Goal: Task Accomplishment & Management: Use online tool/utility

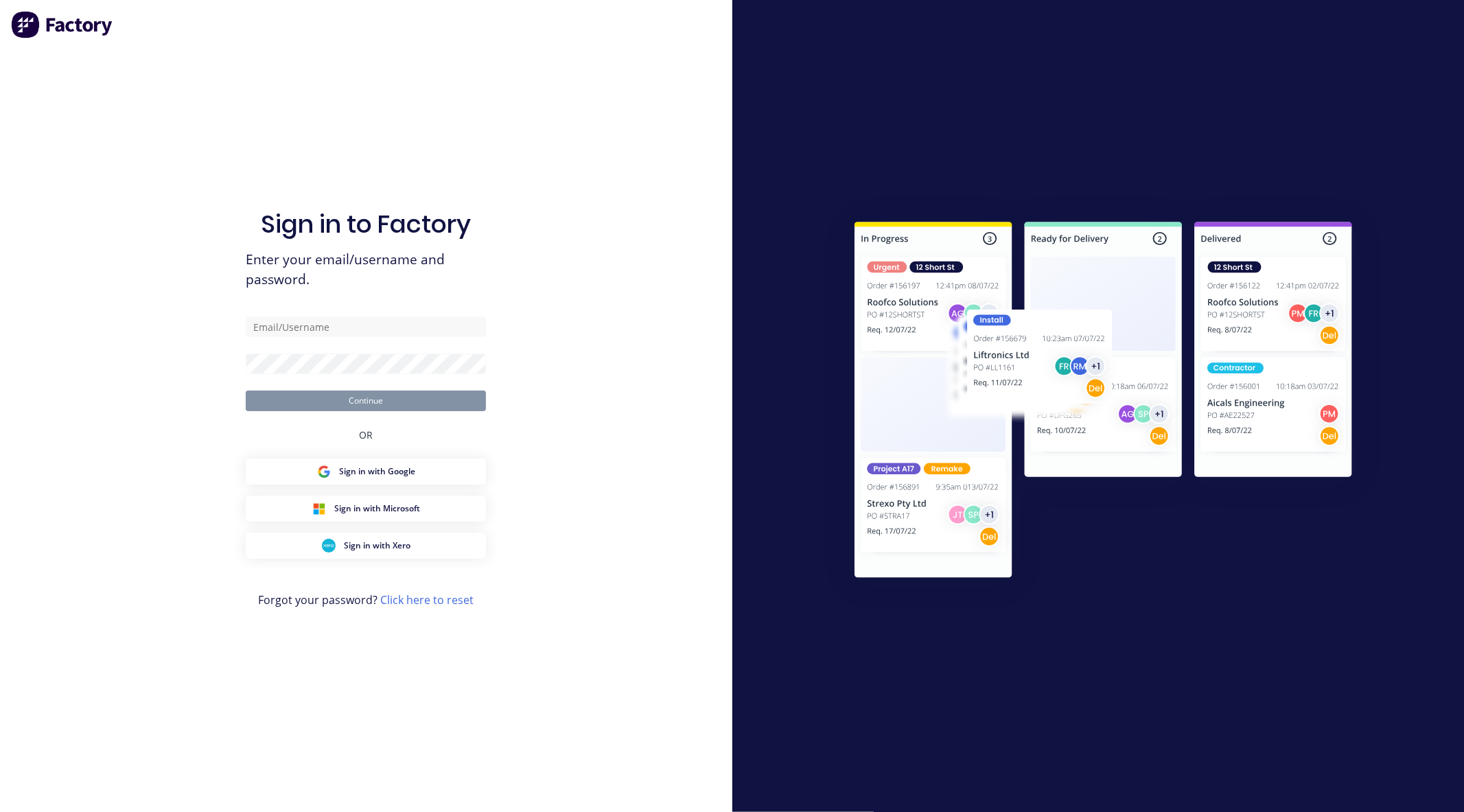
type input "[EMAIL_ADDRESS][DOMAIN_NAME]"
click at [353, 408] on button "Continue" at bounding box center [365, 401] width 240 height 21
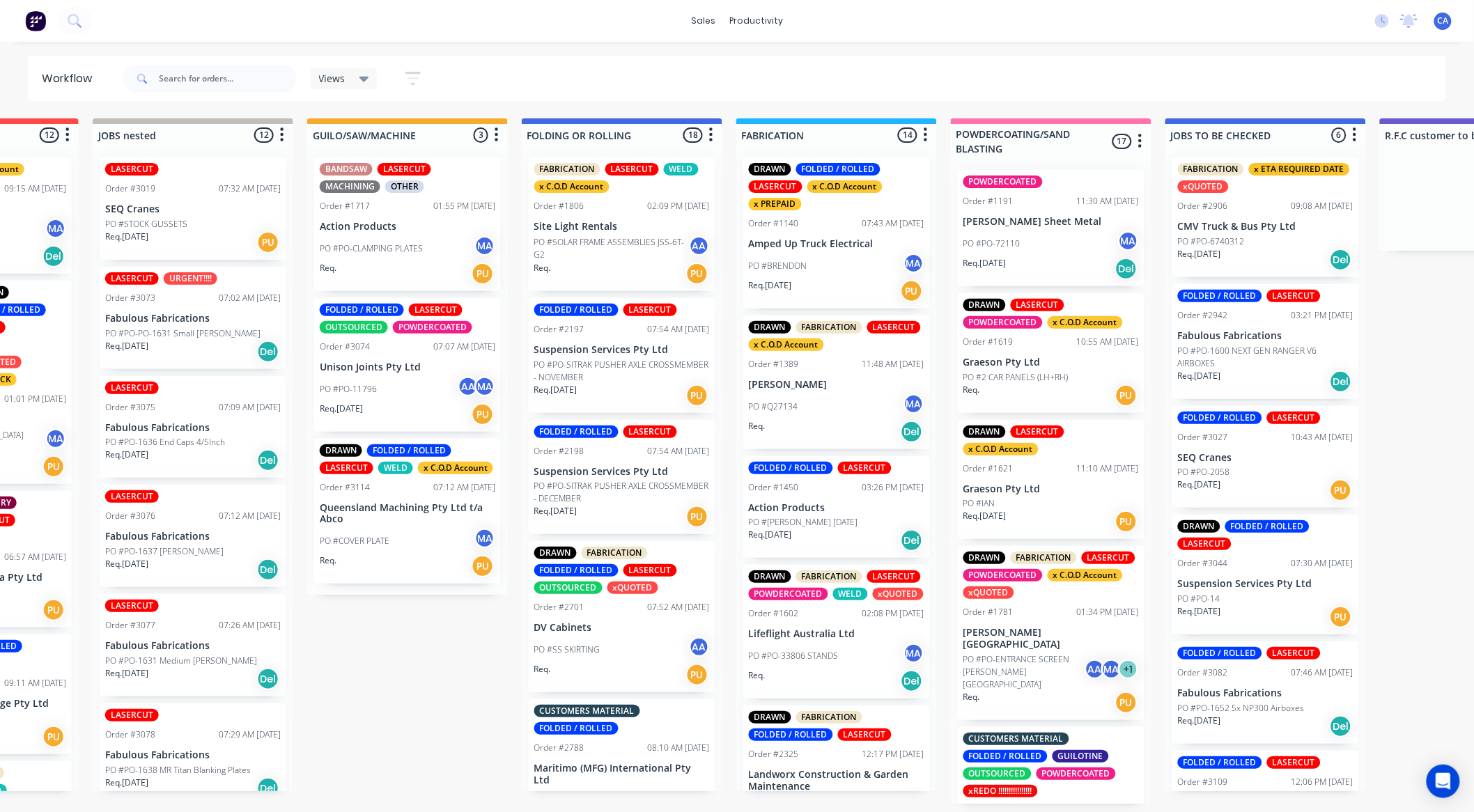
scroll to position [0, 583]
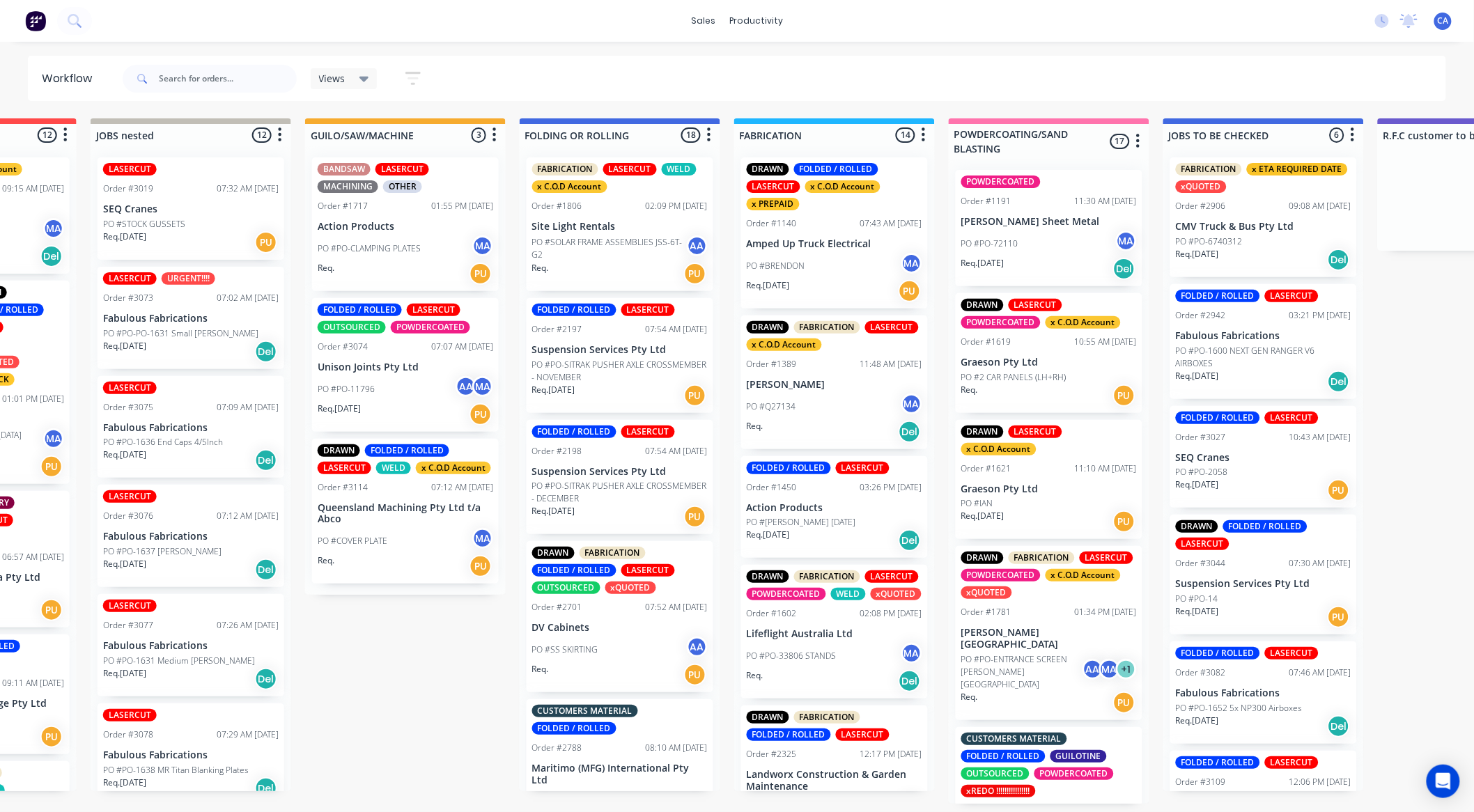
click at [391, 516] on p "Queensland Machining Pty Ltd t/a Abco" at bounding box center [405, 513] width 176 height 24
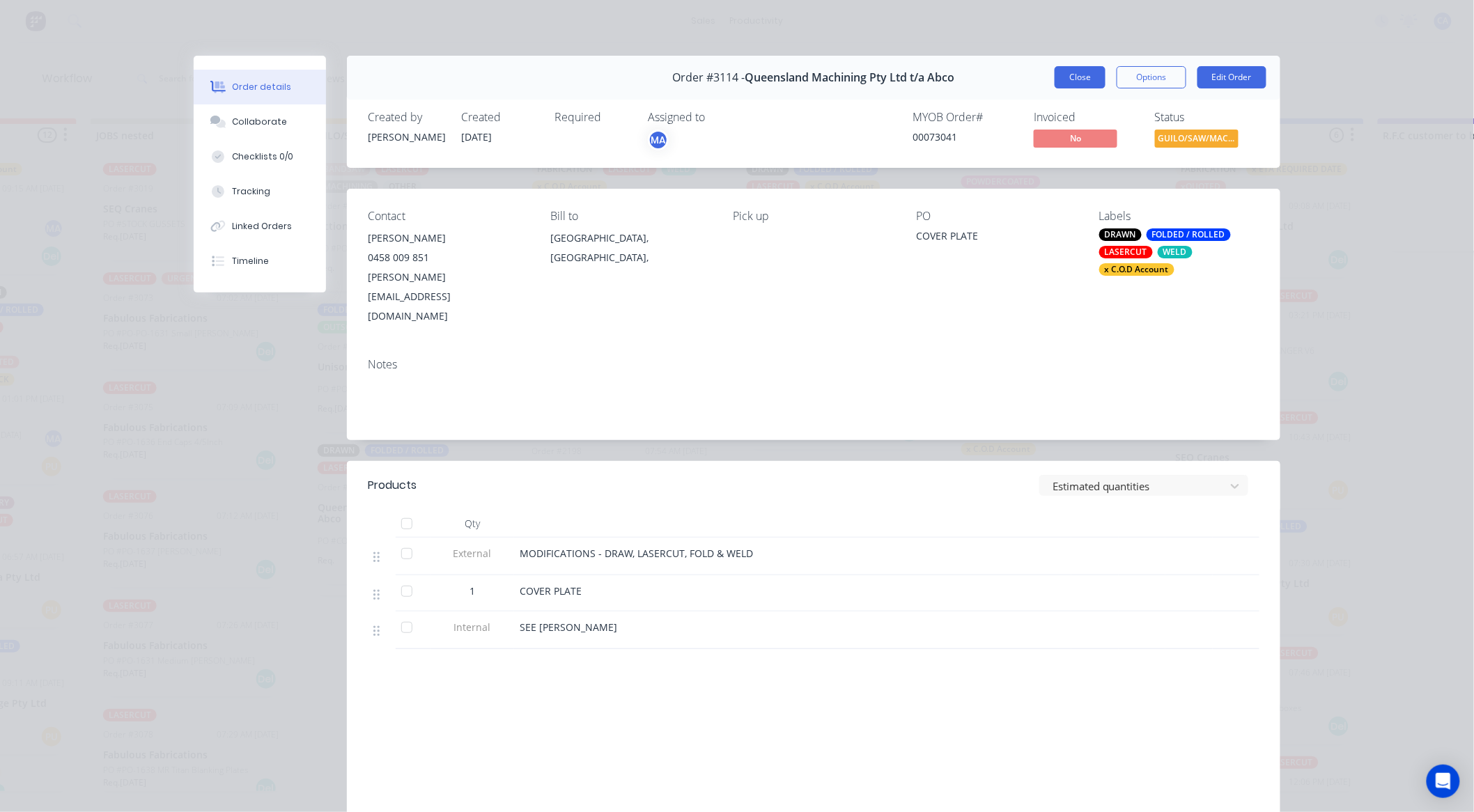
click at [1055, 75] on button "Close" at bounding box center [1080, 77] width 51 height 22
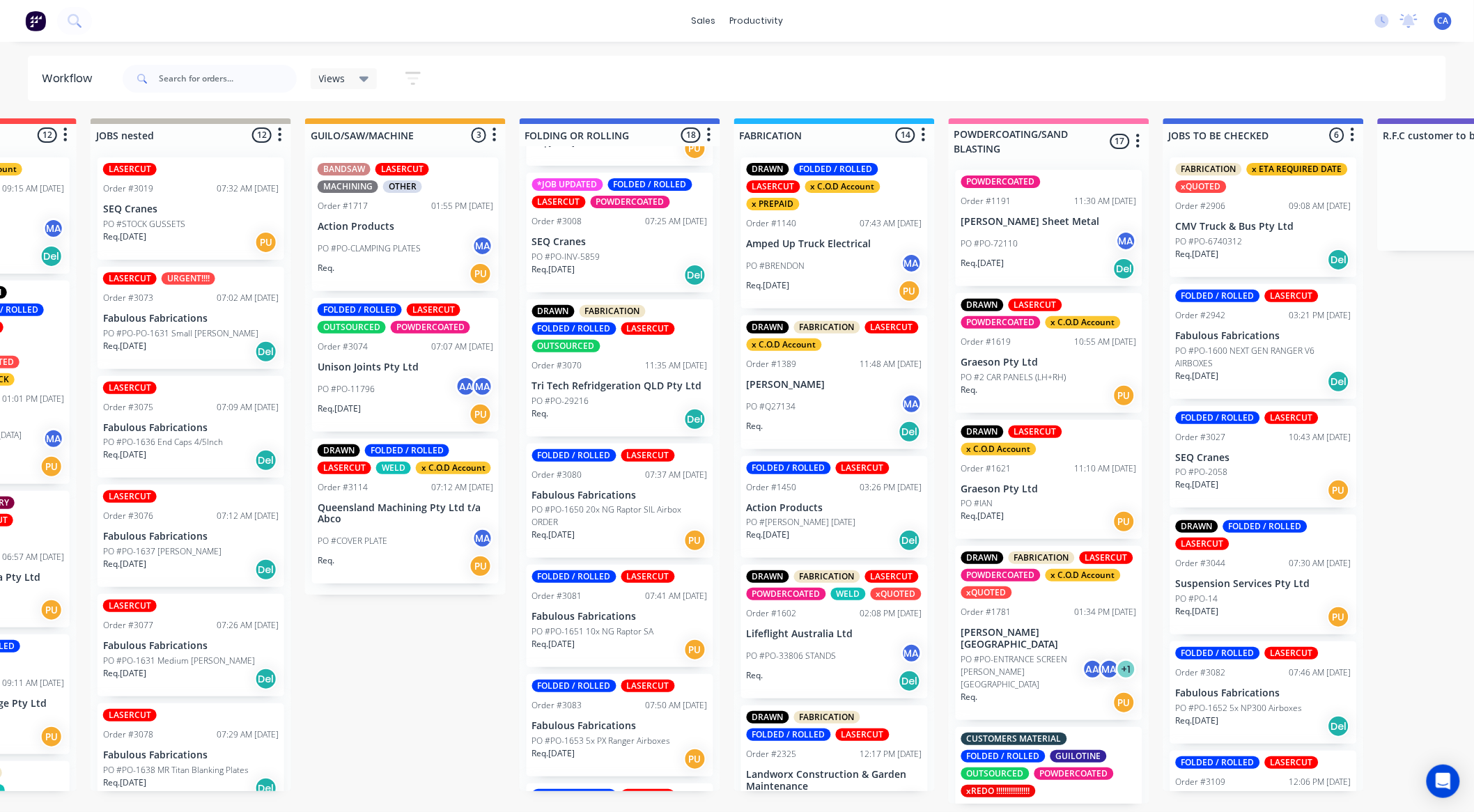
scroll to position [1161, 0]
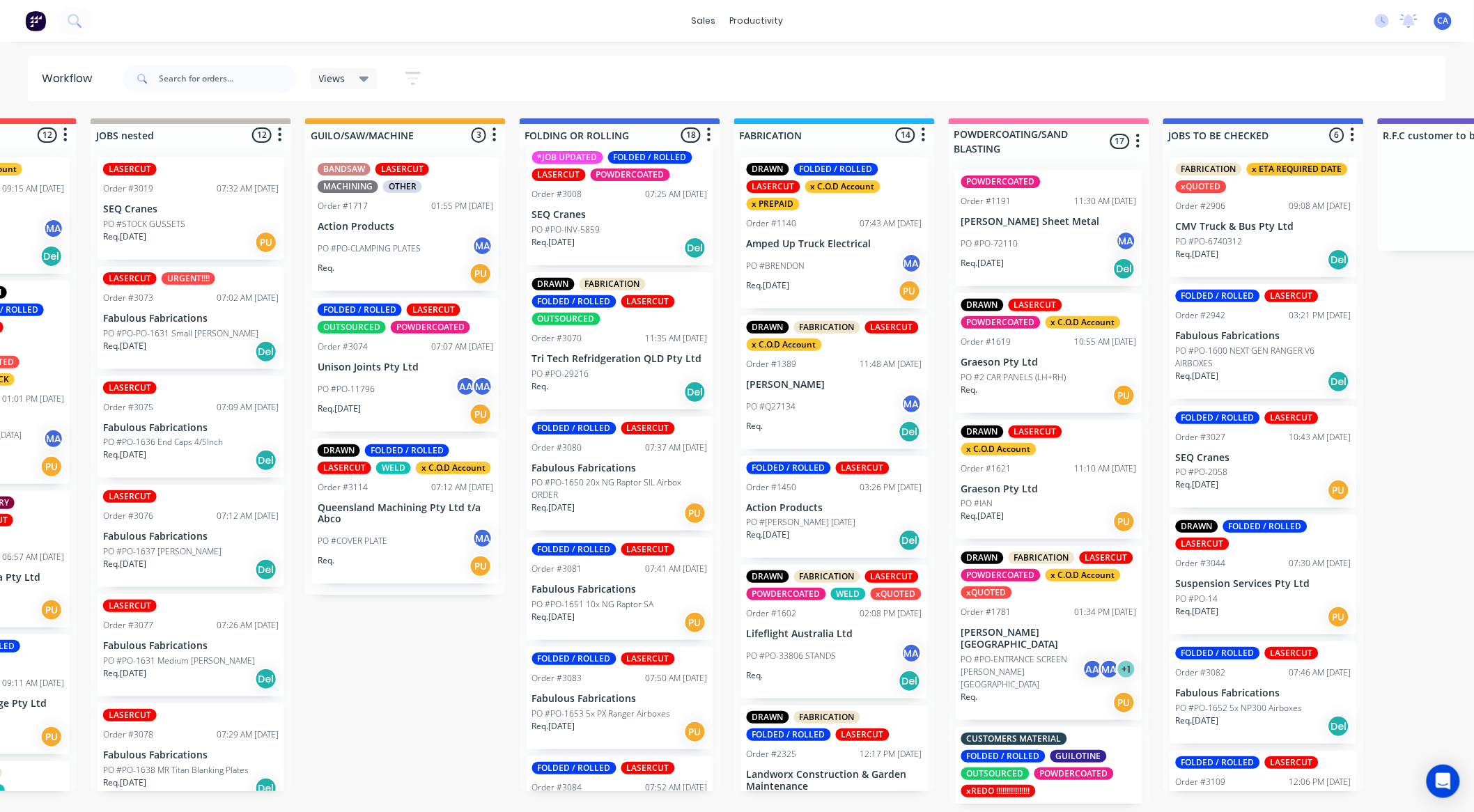
click at [650, 374] on div "PO #PO-29216" at bounding box center [619, 374] width 176 height 12
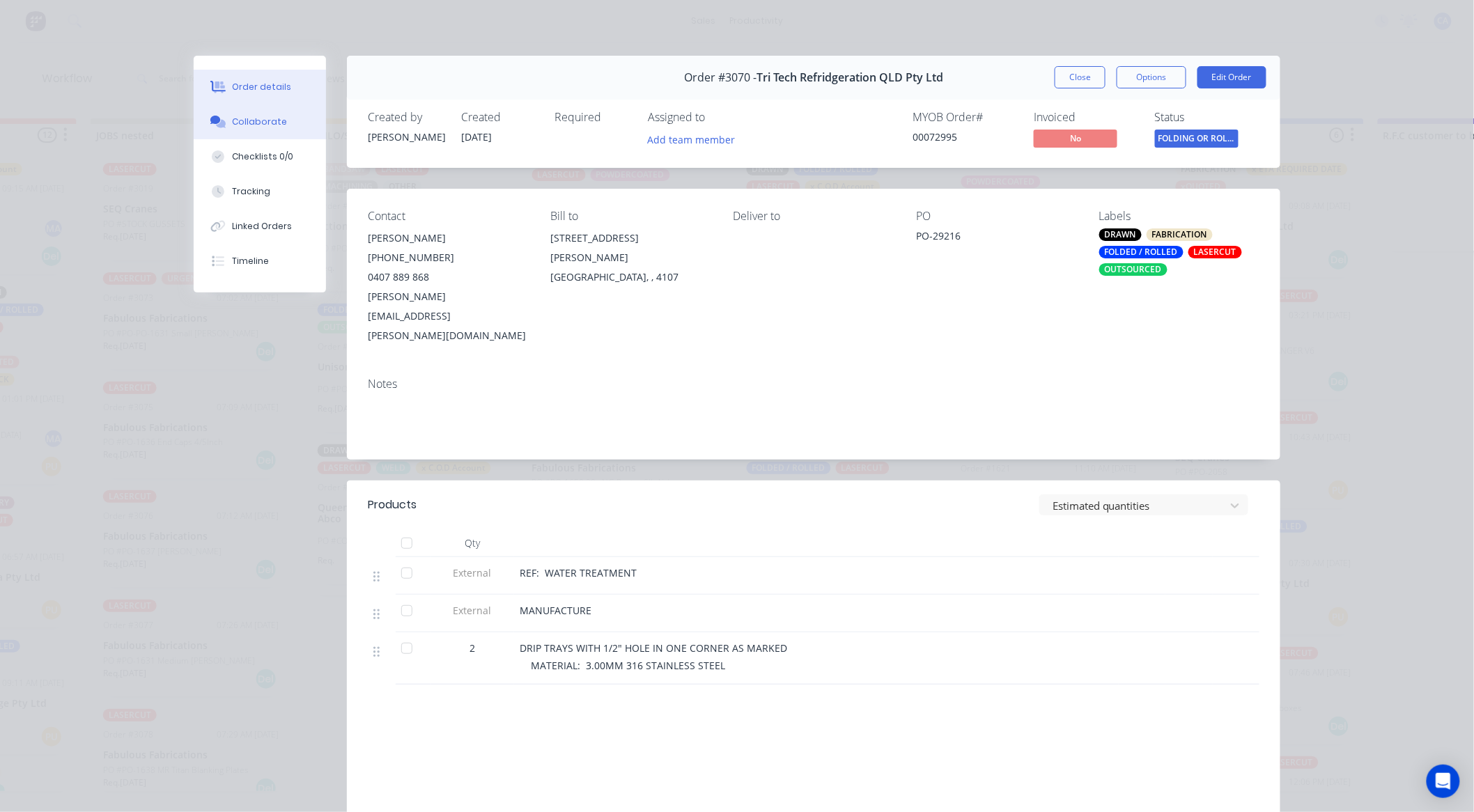
click at [254, 129] on button "Collaborate" at bounding box center [259, 121] width 132 height 35
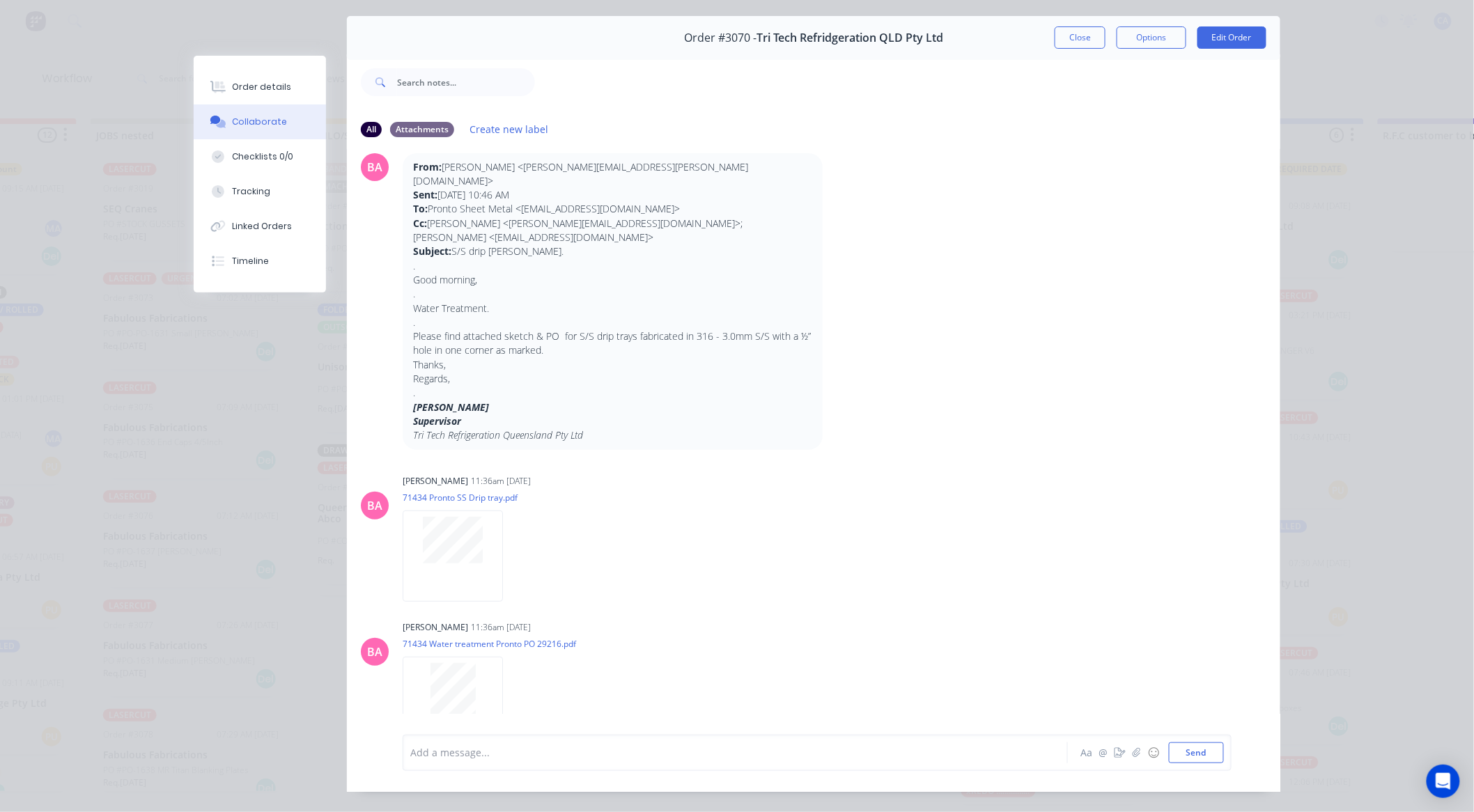
scroll to position [74, 0]
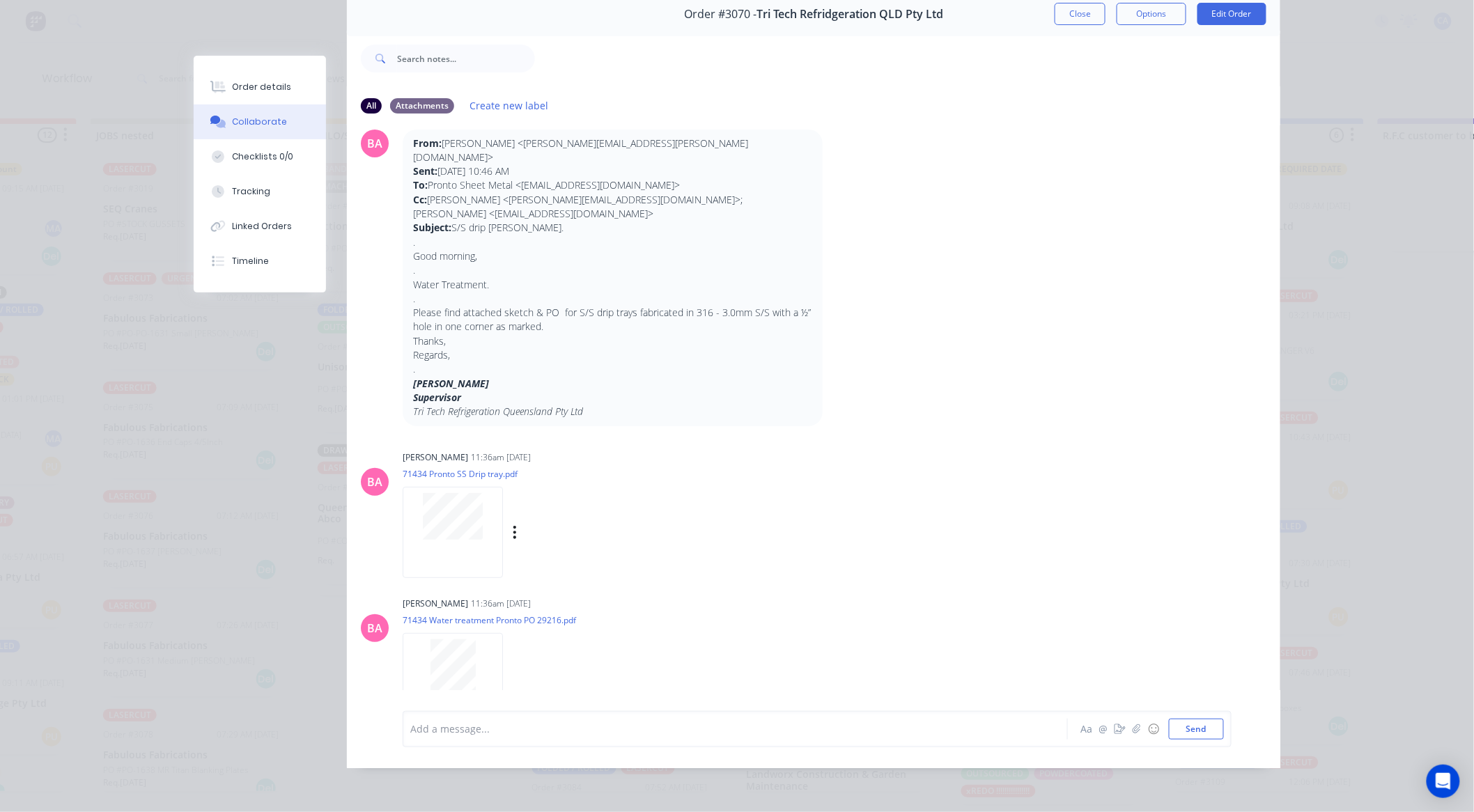
click at [457, 507] on div at bounding box center [453, 533] width 101 height 91
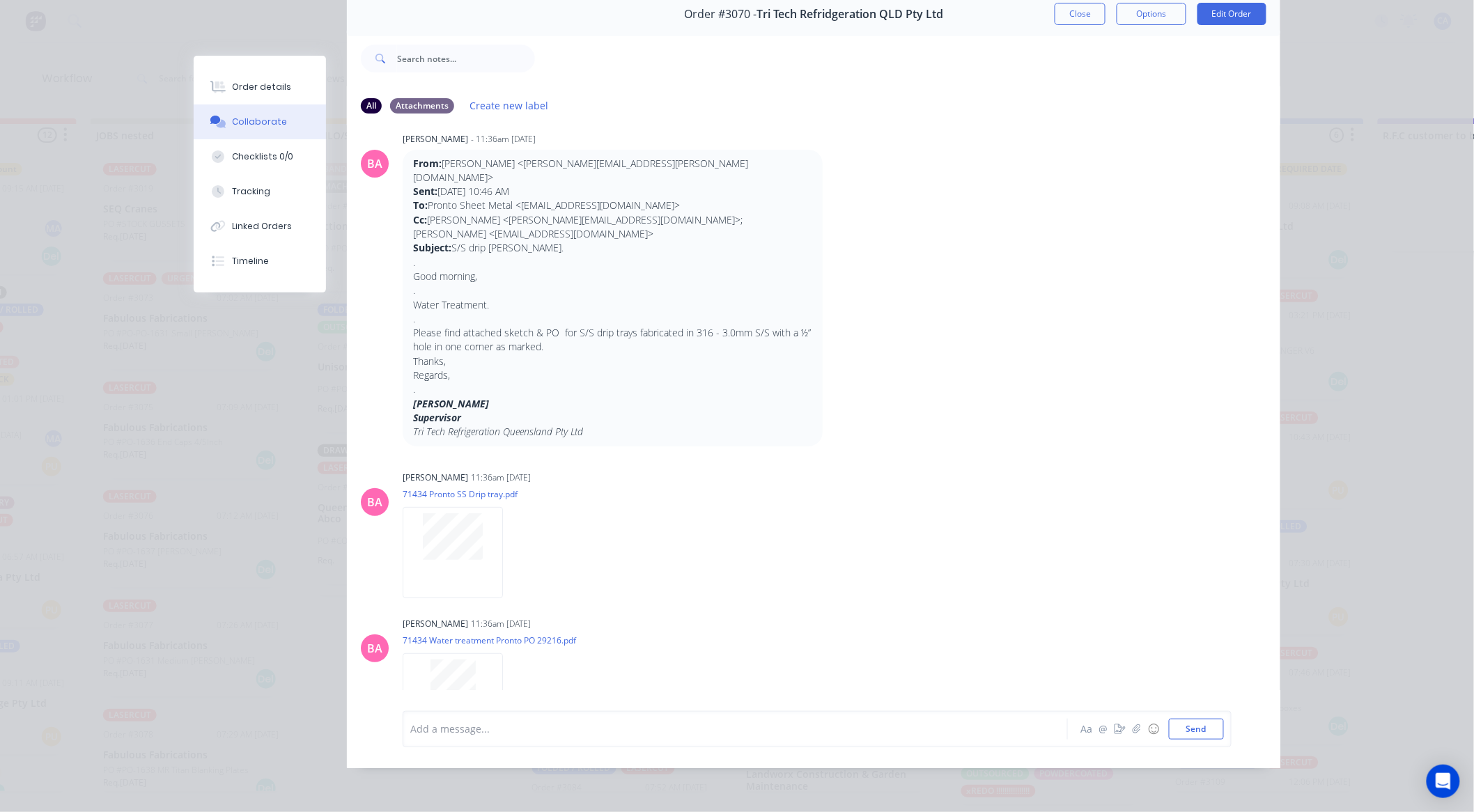
scroll to position [0, 0]
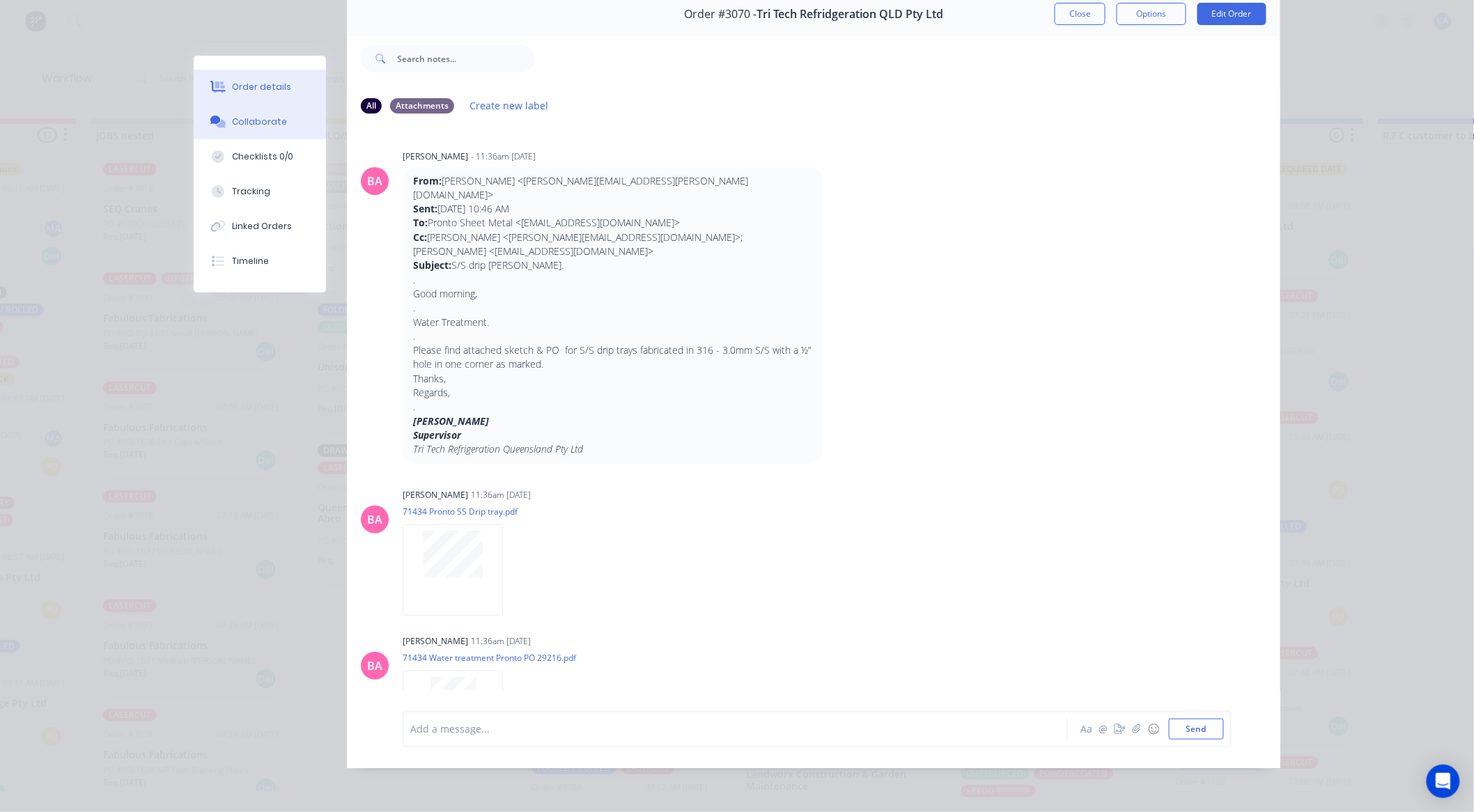
click at [233, 84] on div "Order details" at bounding box center [262, 87] width 60 height 12
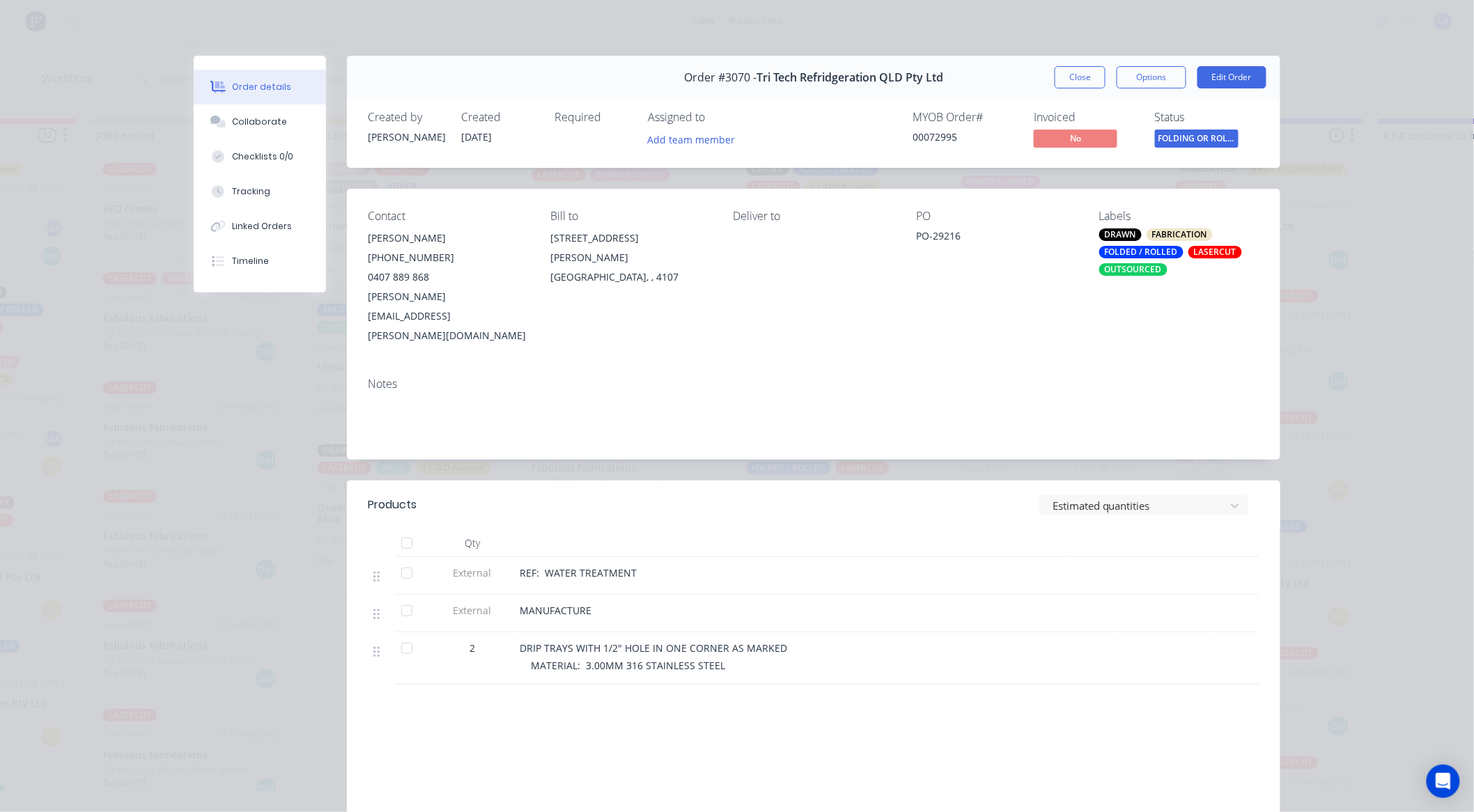
click at [1068, 73] on button "Close" at bounding box center [1080, 77] width 51 height 22
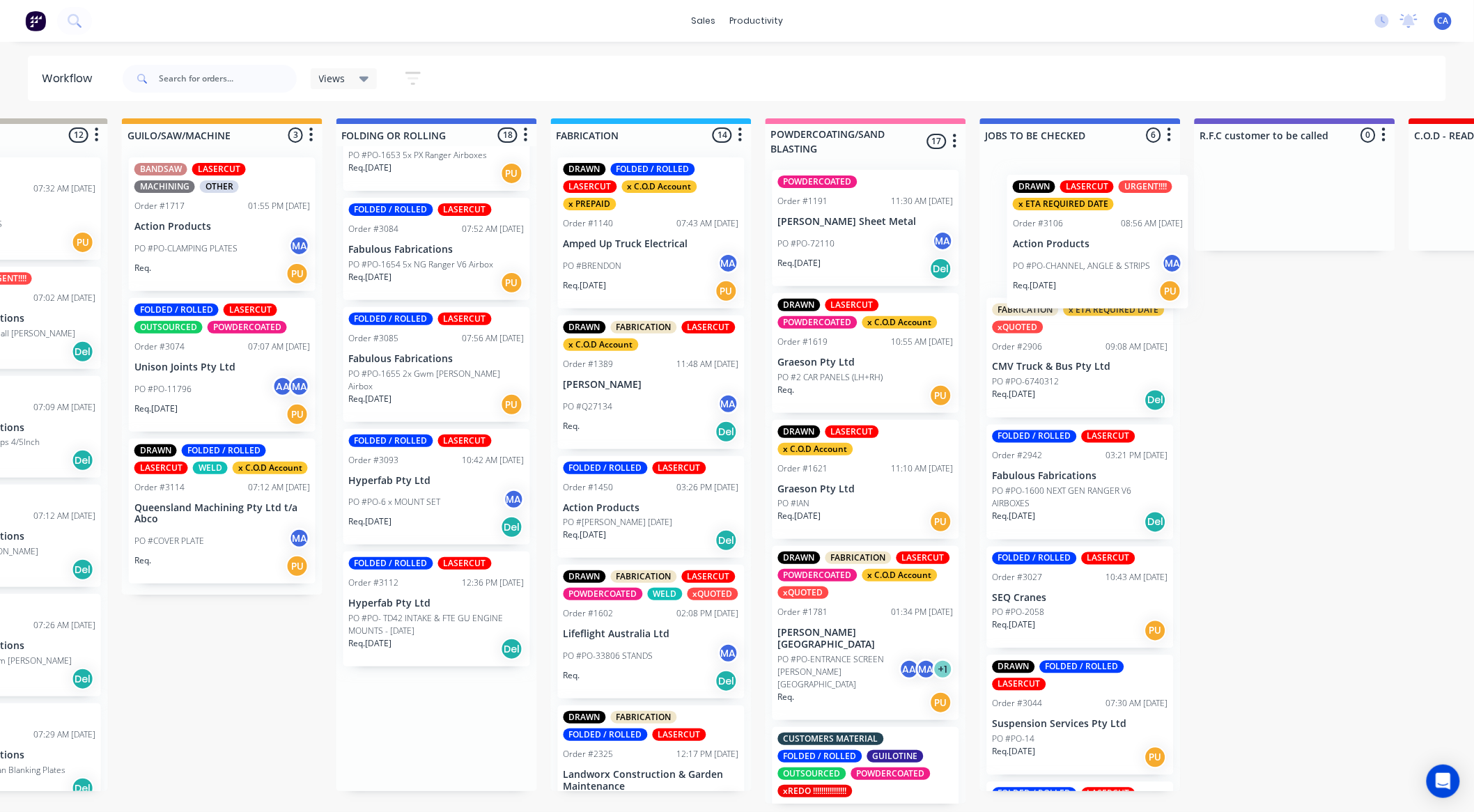
scroll to position [1, 769]
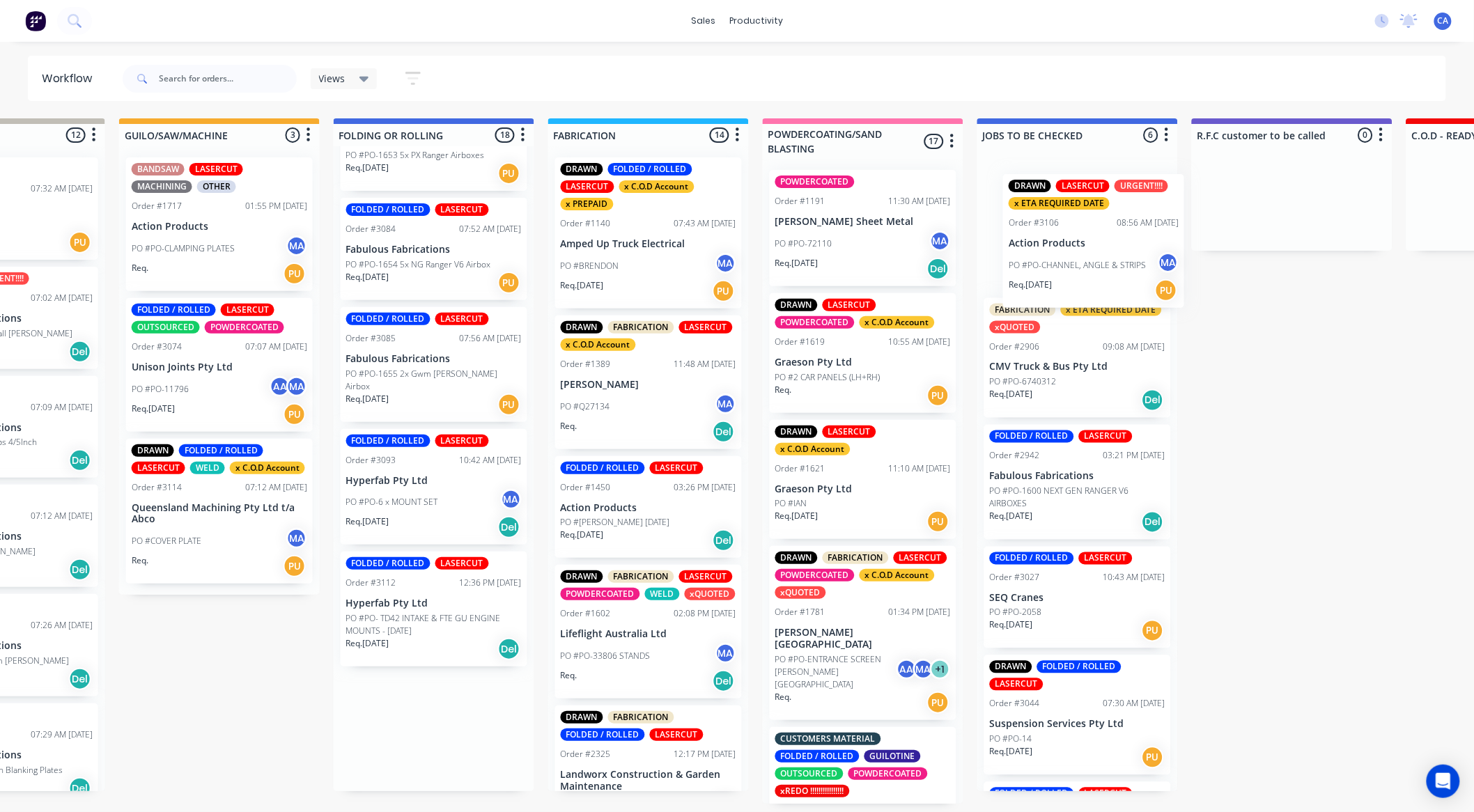
drag, startPoint x: 599, startPoint y: 623, endPoint x: 1094, endPoint y: 249, distance: 620.4
click at [1090, 251] on div "MATERIAL CHECK 0 Sort By Created date Required date Order number Customer name …" at bounding box center [1190, 461] width 3939 height 685
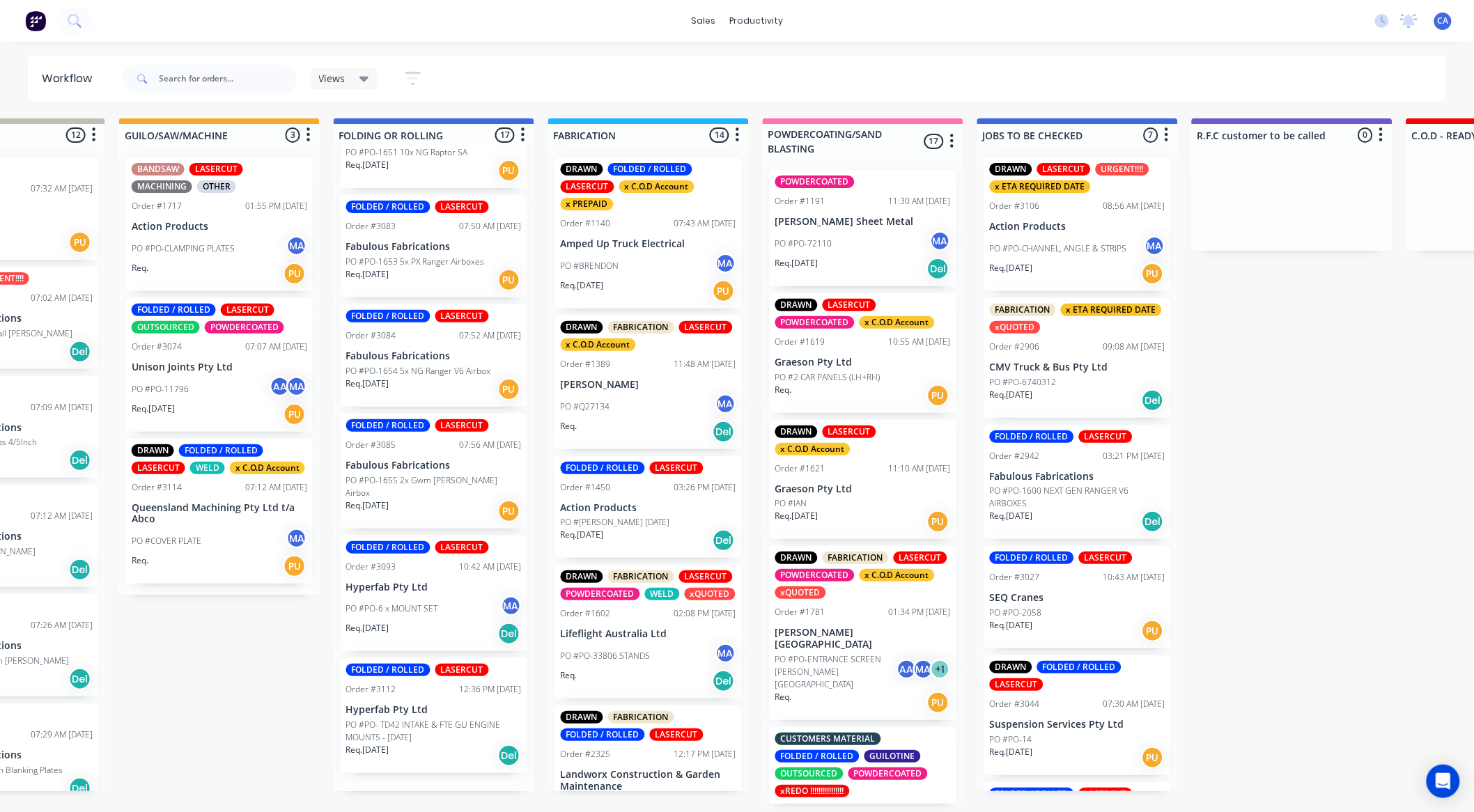
scroll to position [1579, 0]
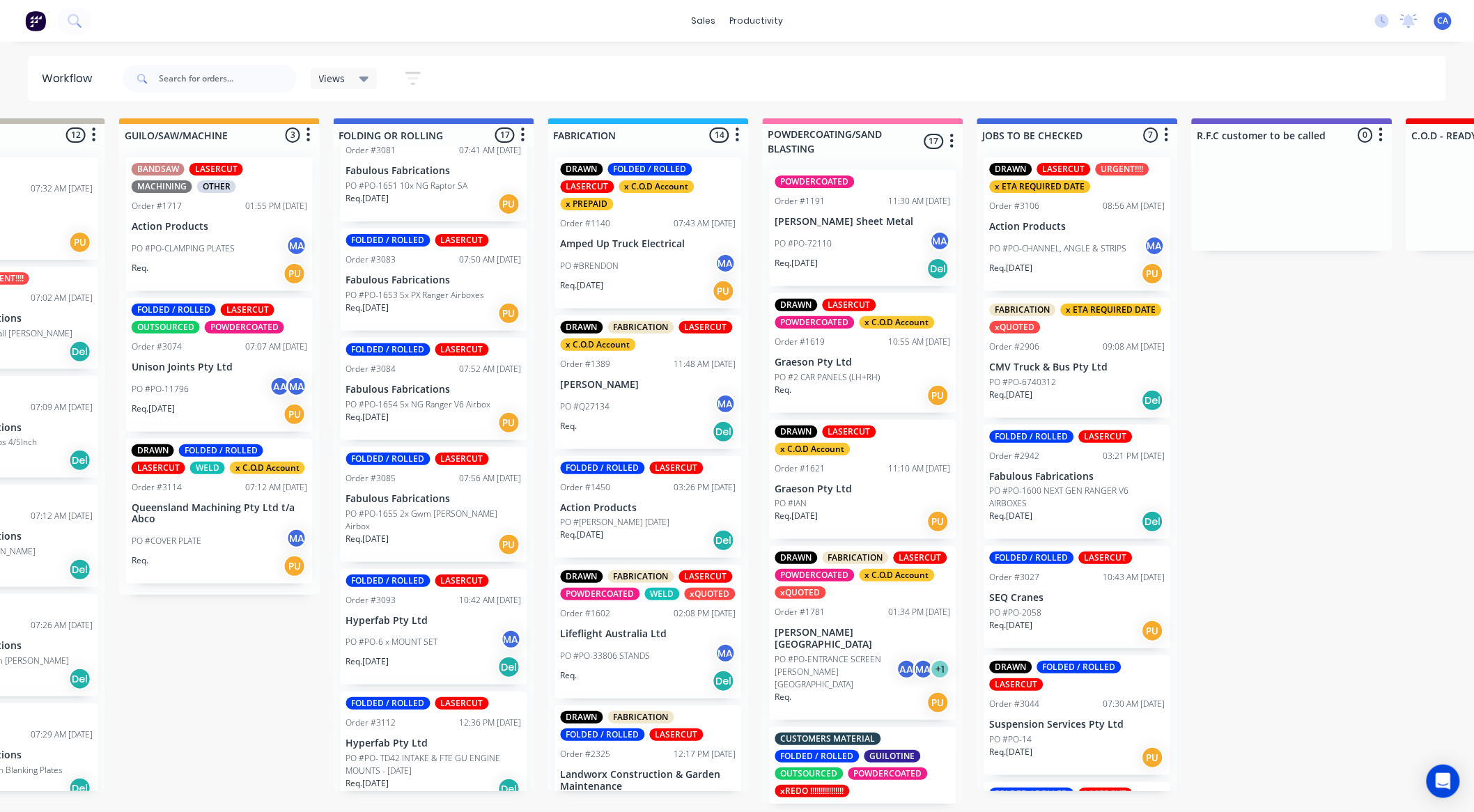
click at [1095, 232] on div "DRAWN LASERCUT URGENT!!!! x ETA REQUIRED DATE Order #3106 08:56 AM [DATE] Actio…" at bounding box center [1077, 224] width 186 height 134
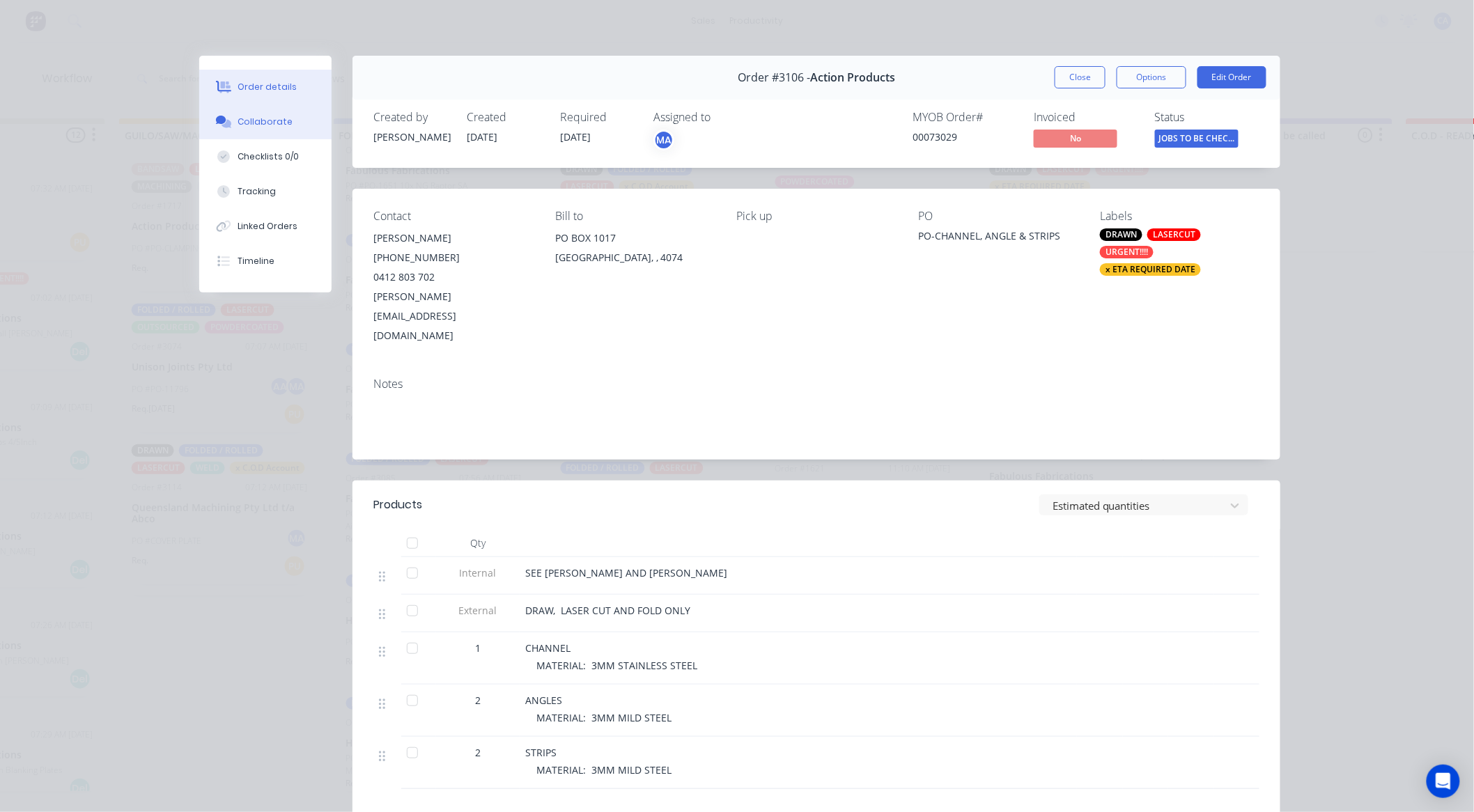
click at [256, 130] on button "Collaborate" at bounding box center [265, 121] width 132 height 35
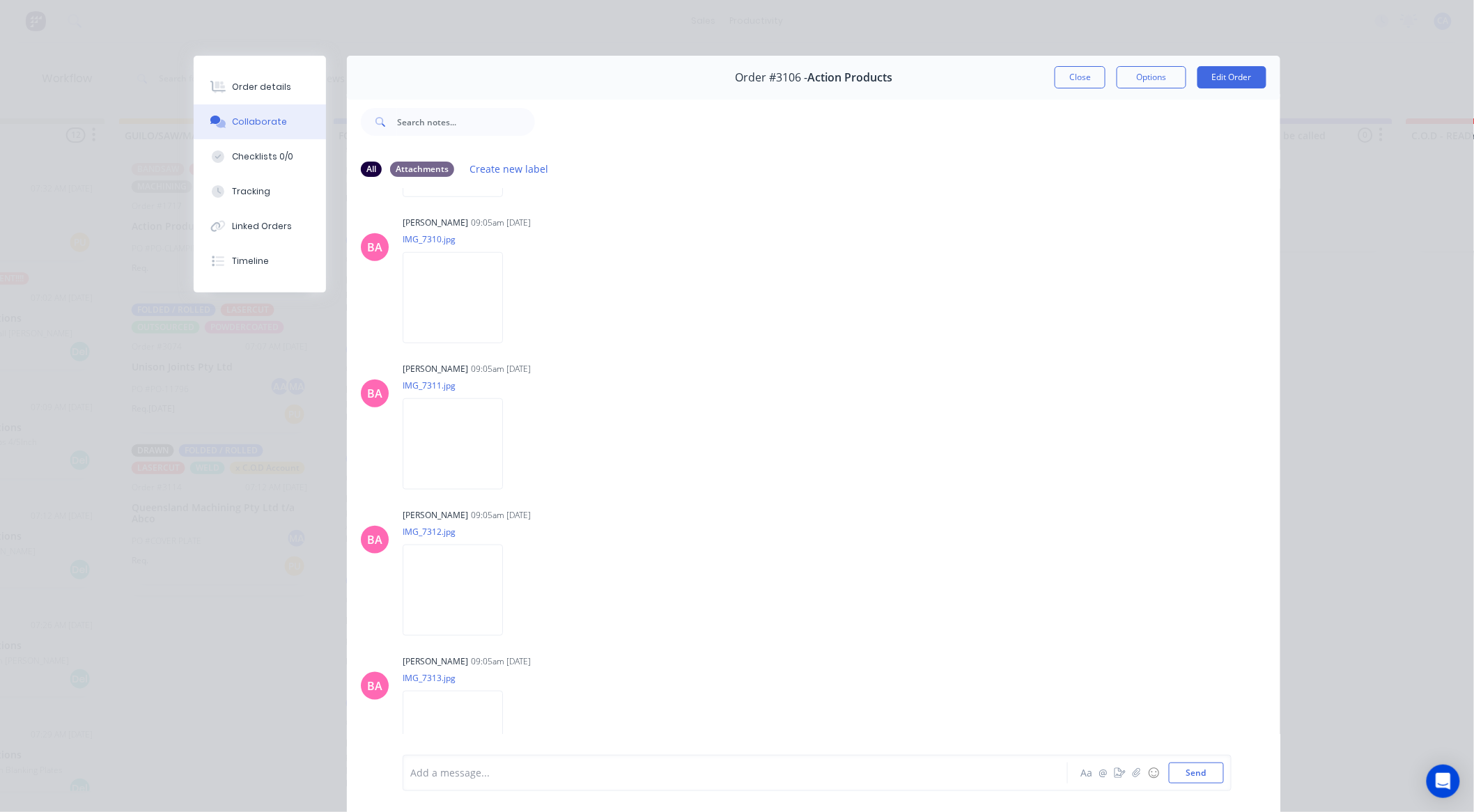
scroll to position [495, 0]
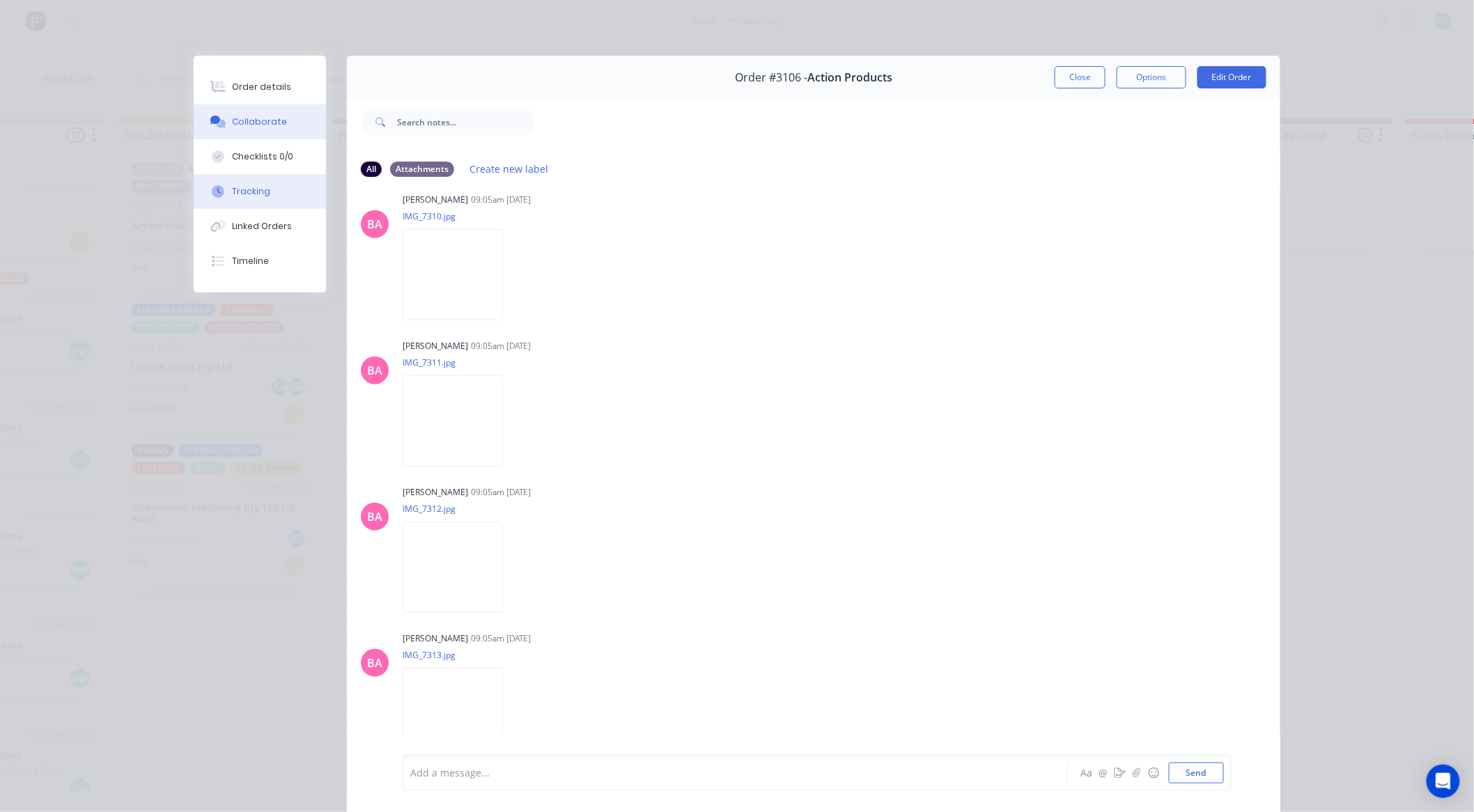
click at [263, 204] on button "Tracking" at bounding box center [259, 191] width 132 height 35
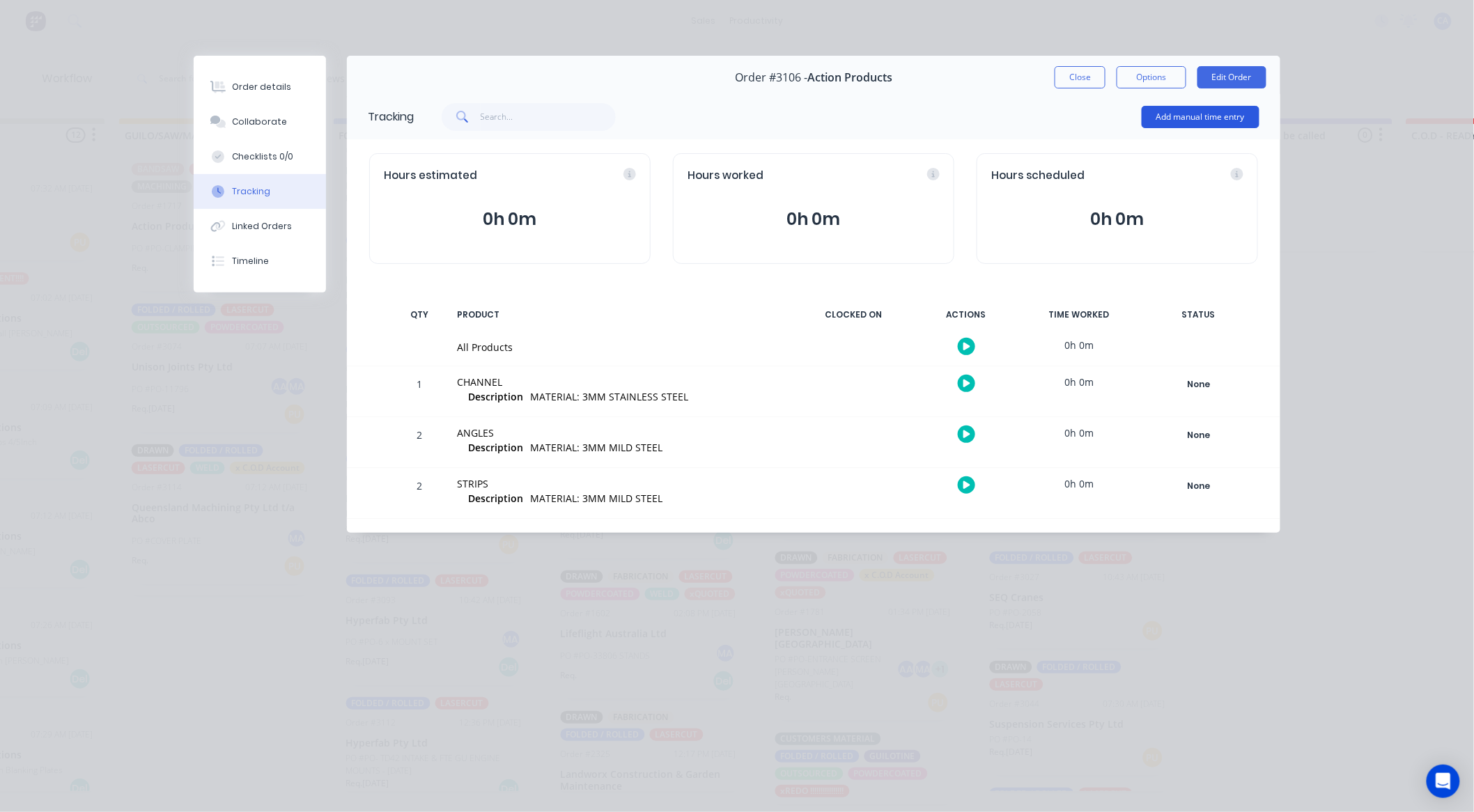
click at [1203, 114] on button "Add manual time entry" at bounding box center [1200, 117] width 118 height 22
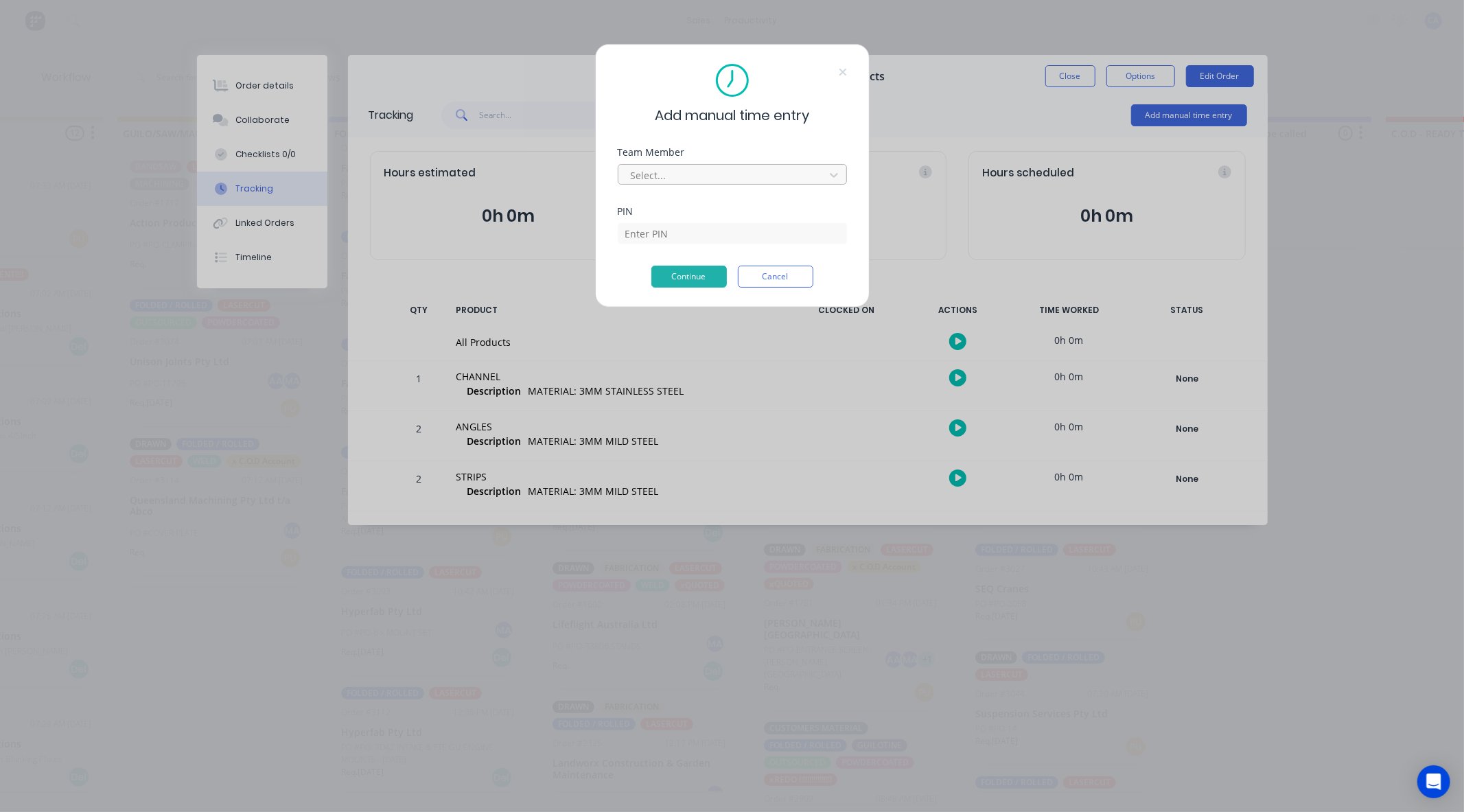
click at [758, 176] on div at bounding box center [723, 175] width 188 height 18
click at [173, 350] on div "Add manual time entry Team Member Select... PIN Continue Cancel" at bounding box center [732, 406] width 1464 height 812
drag, startPoint x: 398, startPoint y: 437, endPoint x: 405, endPoint y: 439, distance: 7.3
click at [405, 439] on div "Add manual time entry Team Member Select... PIN Continue Cancel" at bounding box center [732, 406] width 1464 height 812
drag, startPoint x: 771, startPoint y: 634, endPoint x: 1086, endPoint y: 558, distance: 324.0
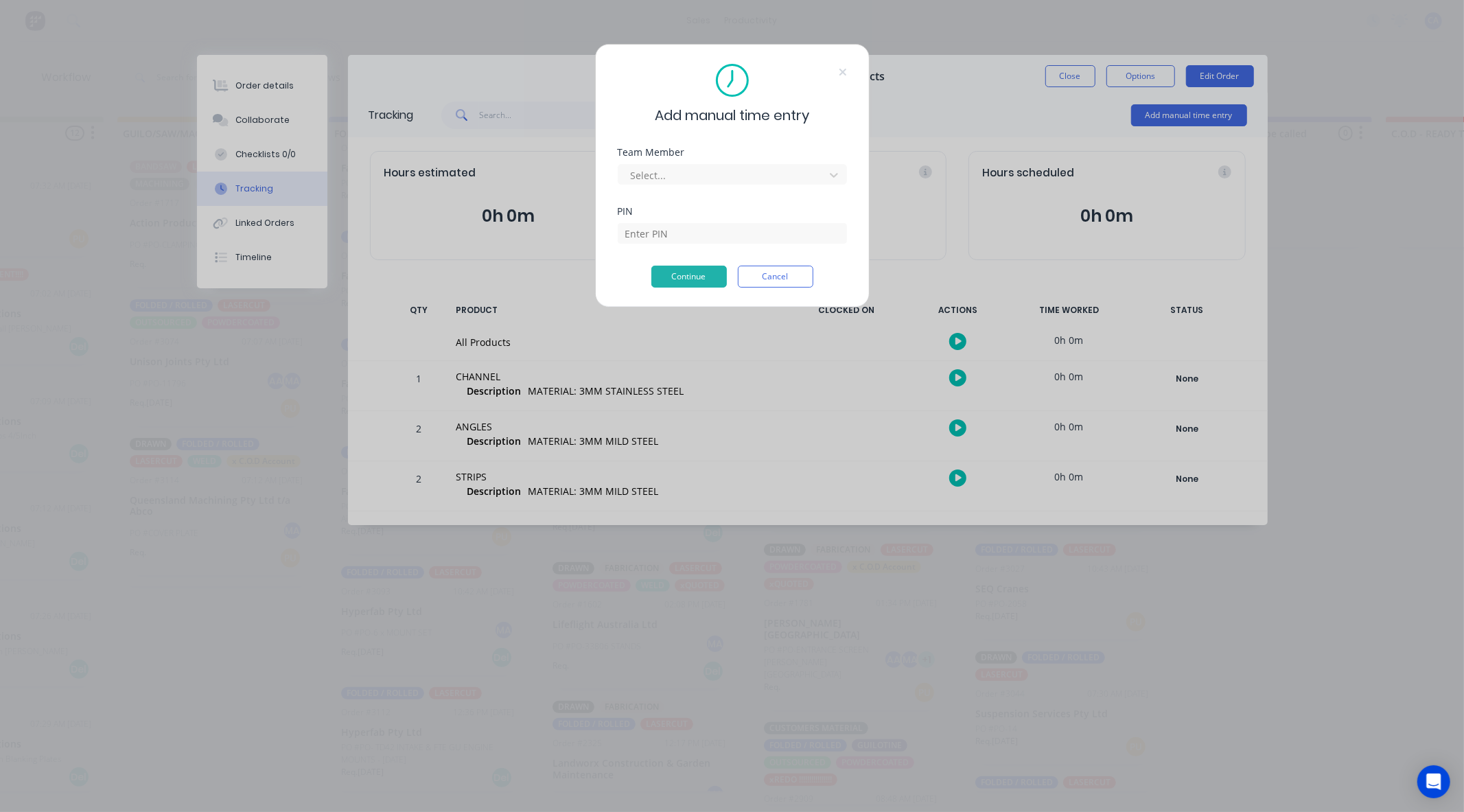
drag, startPoint x: 1086, startPoint y: 558, endPoint x: 780, endPoint y: 278, distance: 414.8
click at [780, 278] on button "Cancel" at bounding box center [775, 277] width 75 height 22
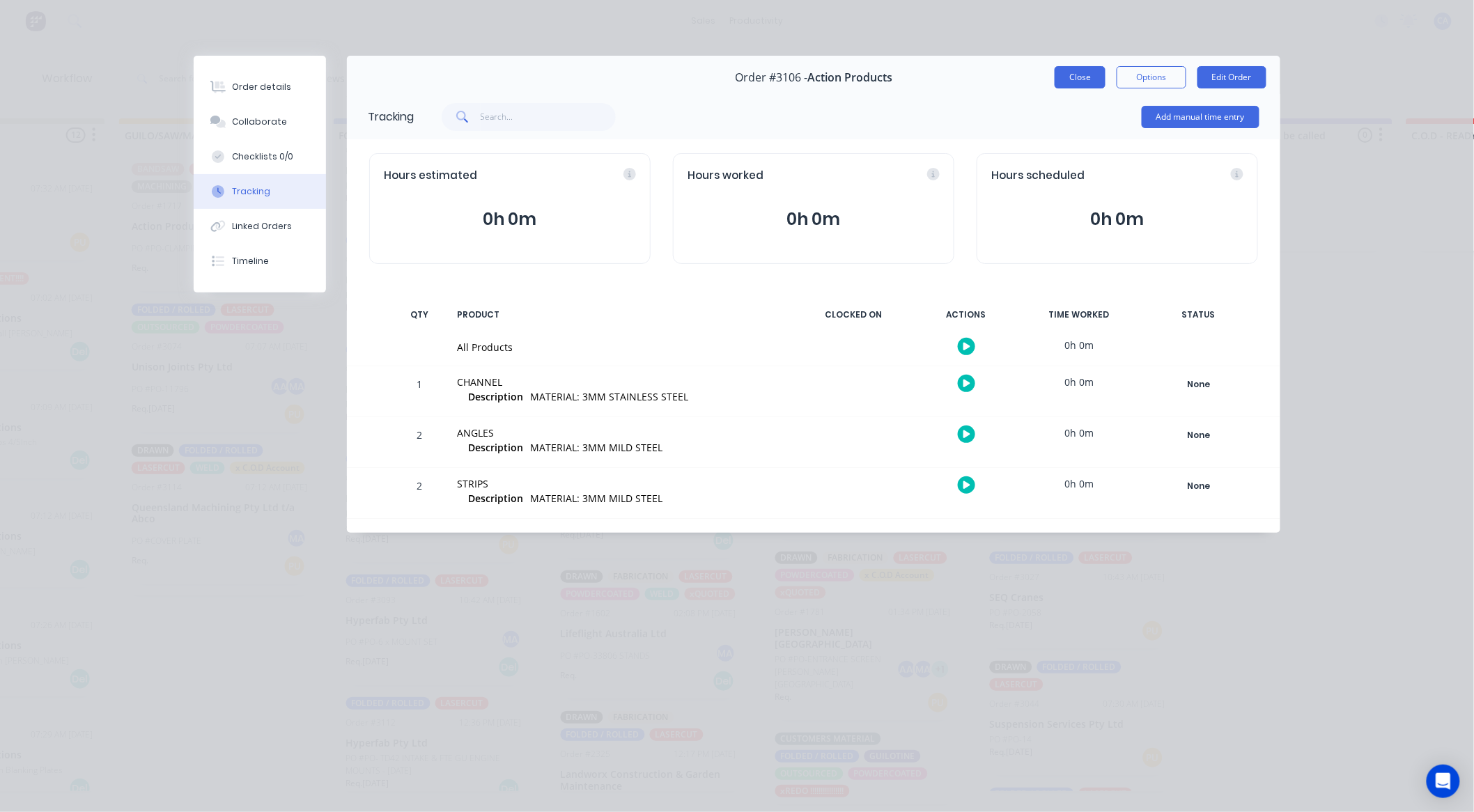
click at [1067, 73] on button "Close" at bounding box center [1080, 77] width 51 height 22
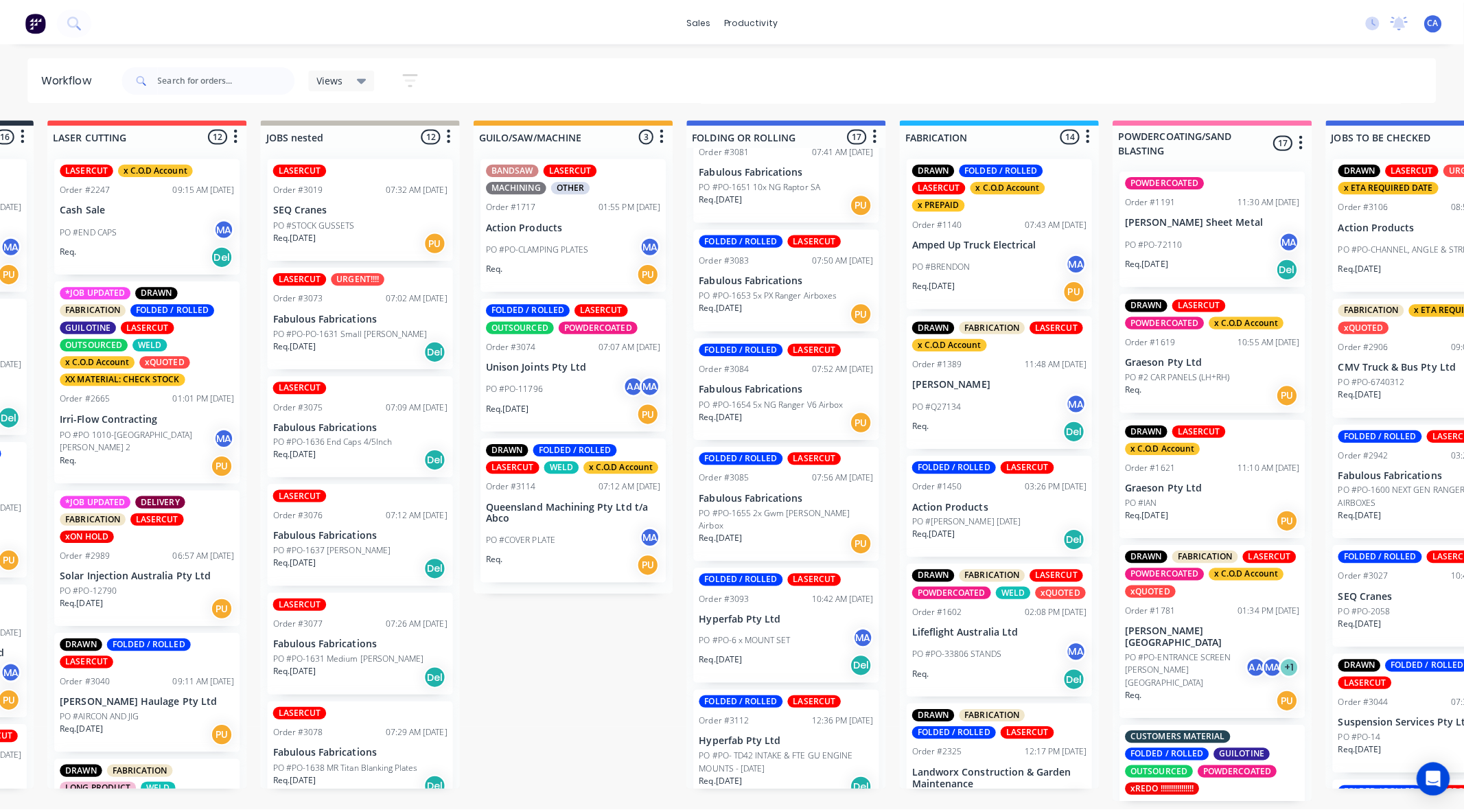
scroll to position [0, 403]
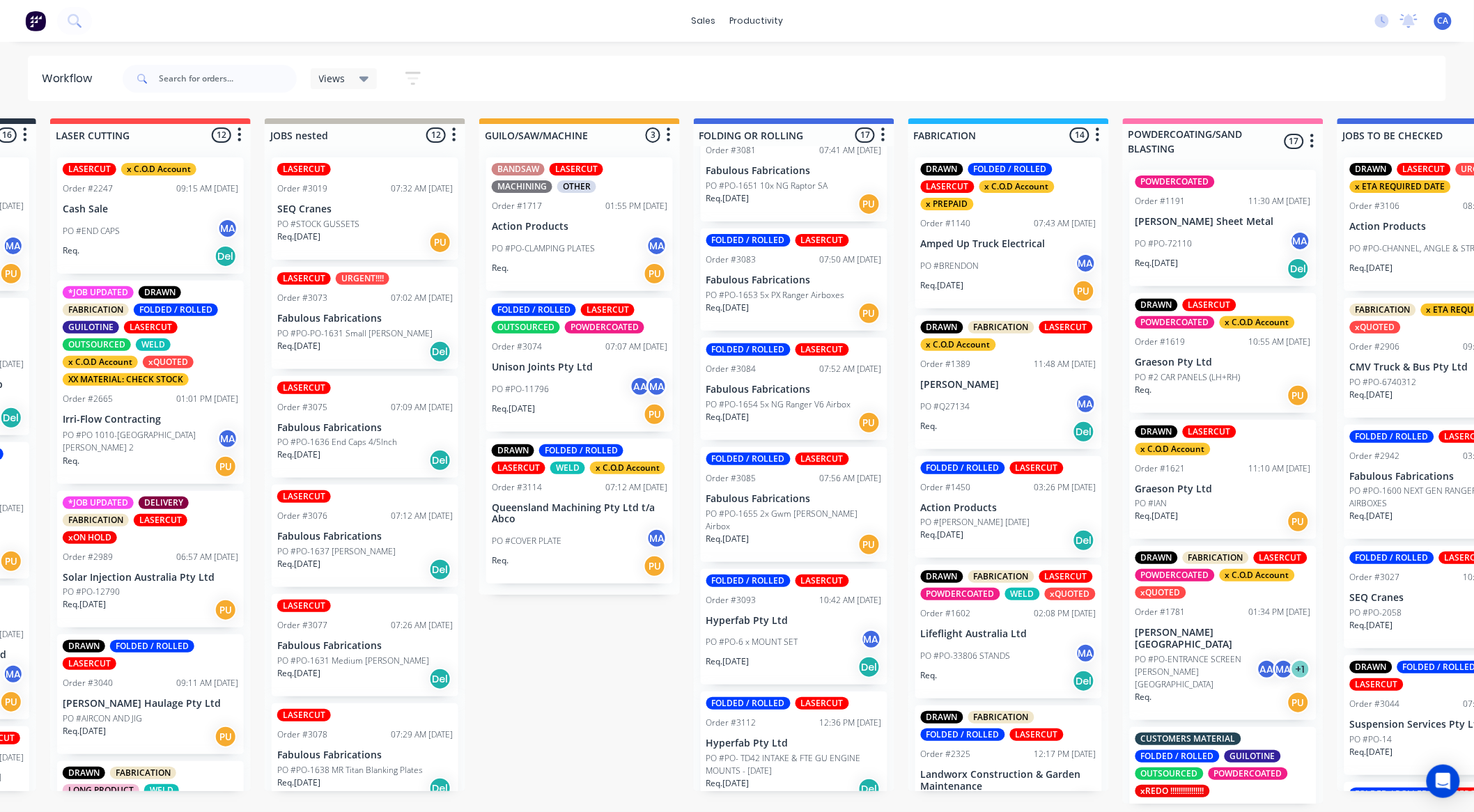
click at [1404, 274] on div "Req. [DATE] PU" at bounding box center [1438, 274] width 176 height 24
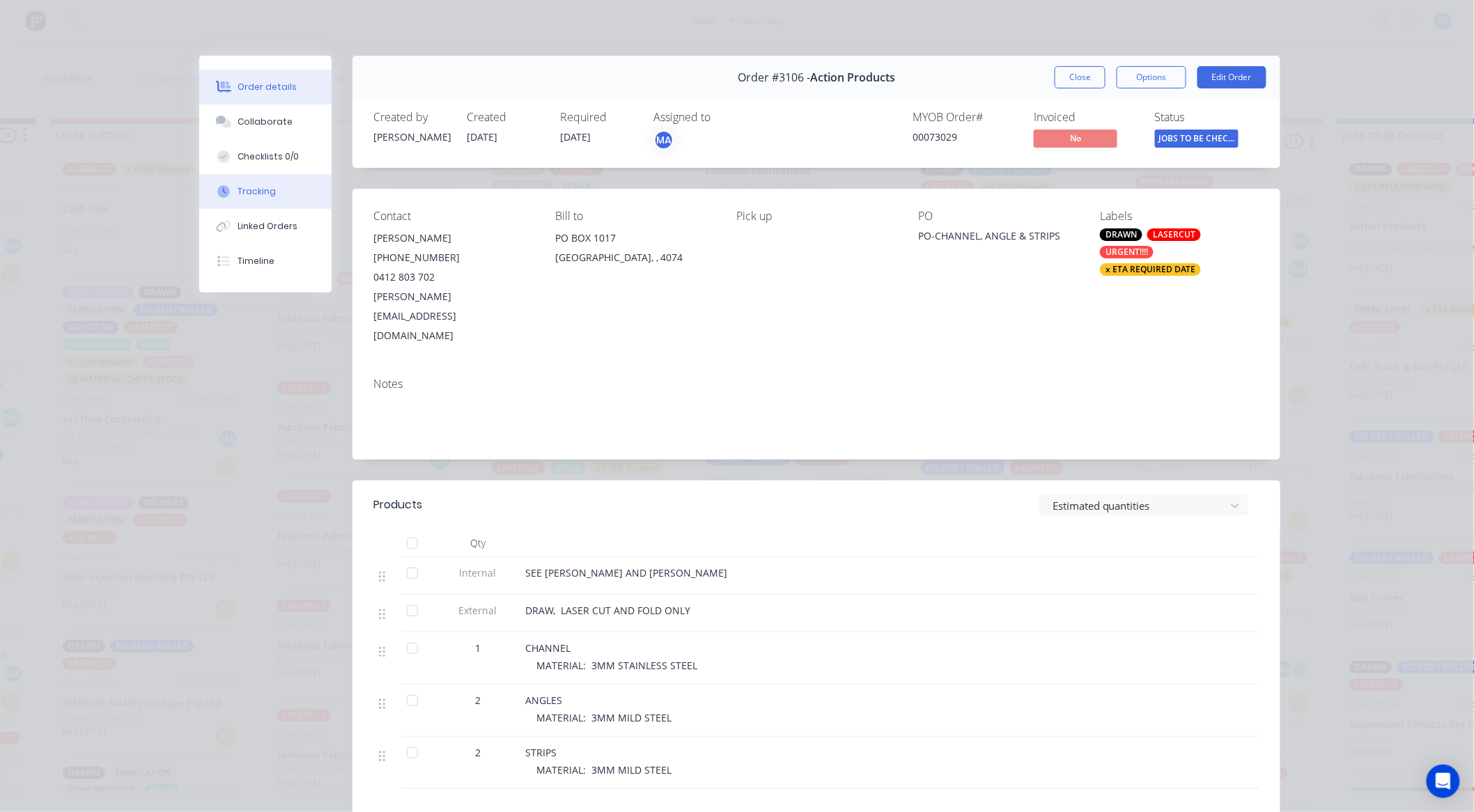
click at [242, 191] on div "Tracking" at bounding box center [258, 192] width 39 height 12
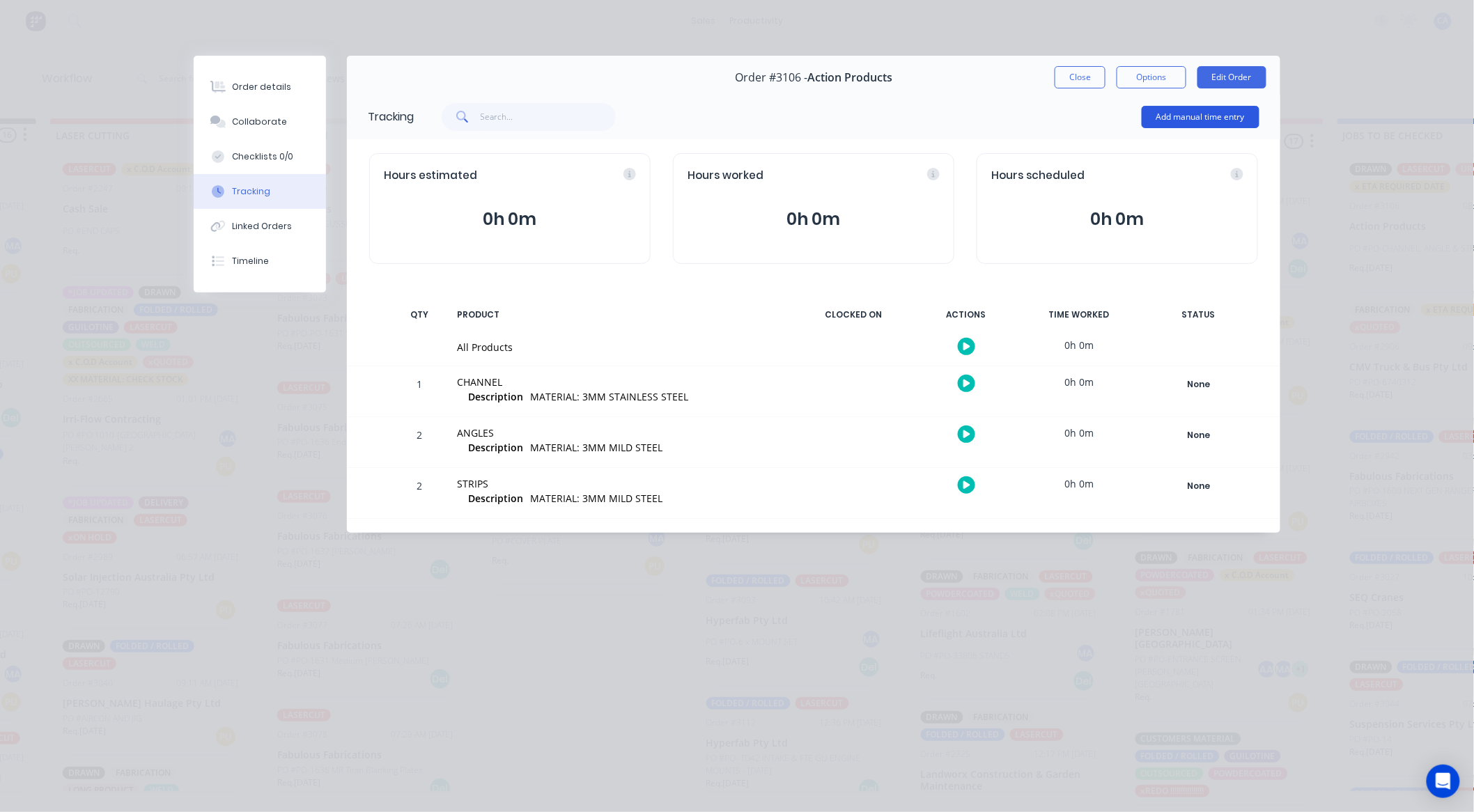
click at [1163, 109] on button "Add manual time entry" at bounding box center [1200, 117] width 118 height 22
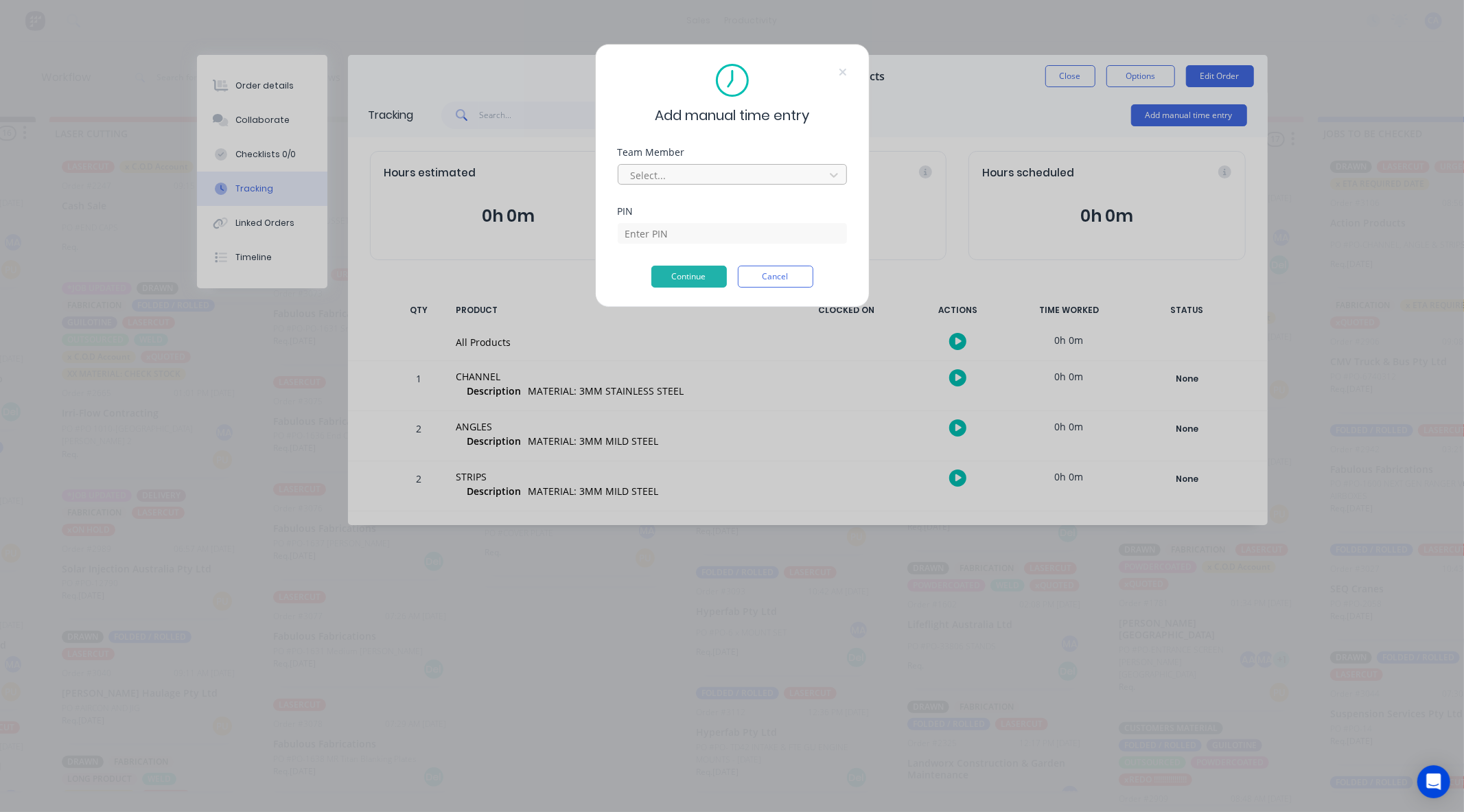
click at [714, 176] on div at bounding box center [723, 175] width 188 height 18
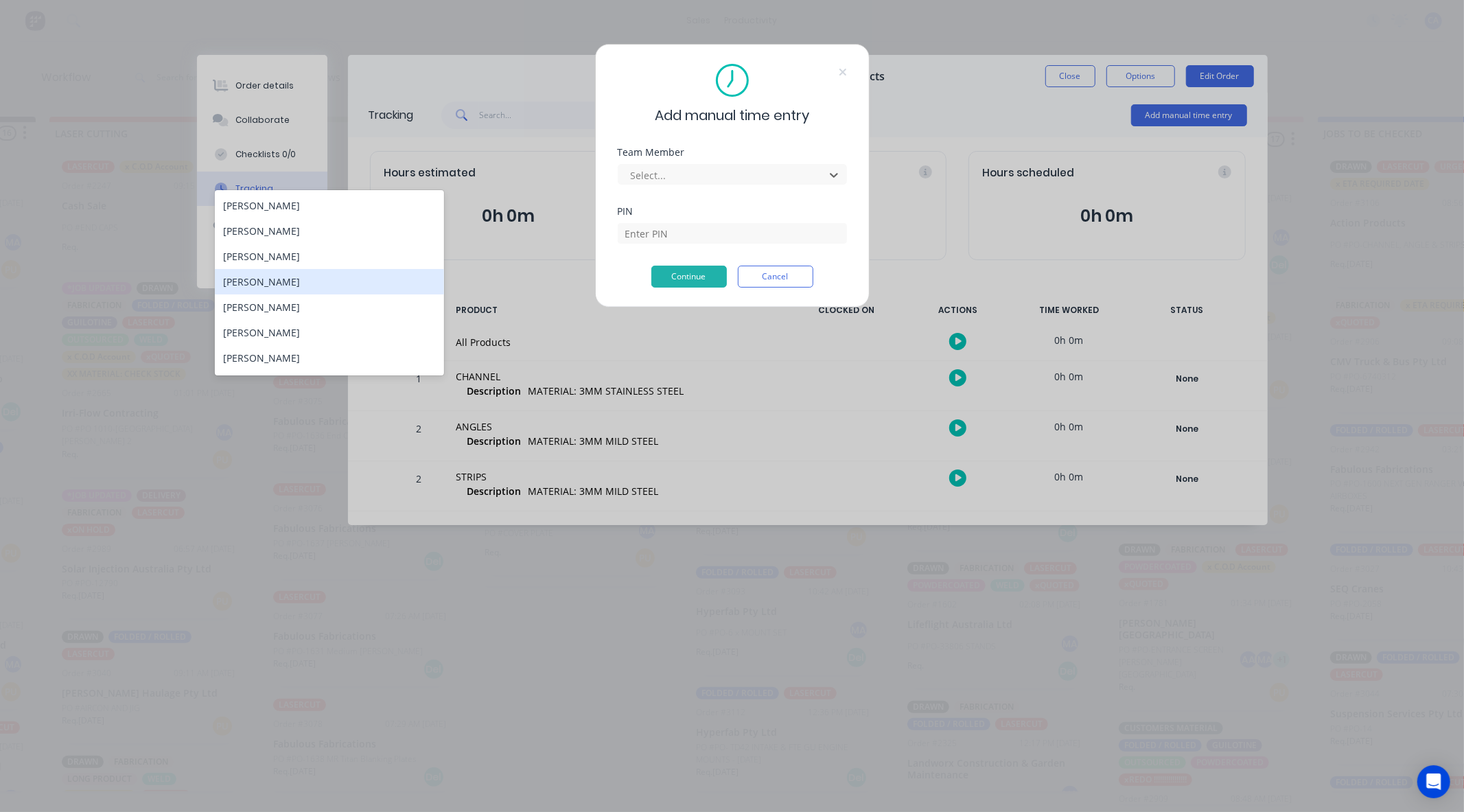
click at [264, 291] on div "[PERSON_NAME]" at bounding box center [329, 281] width 229 height 25
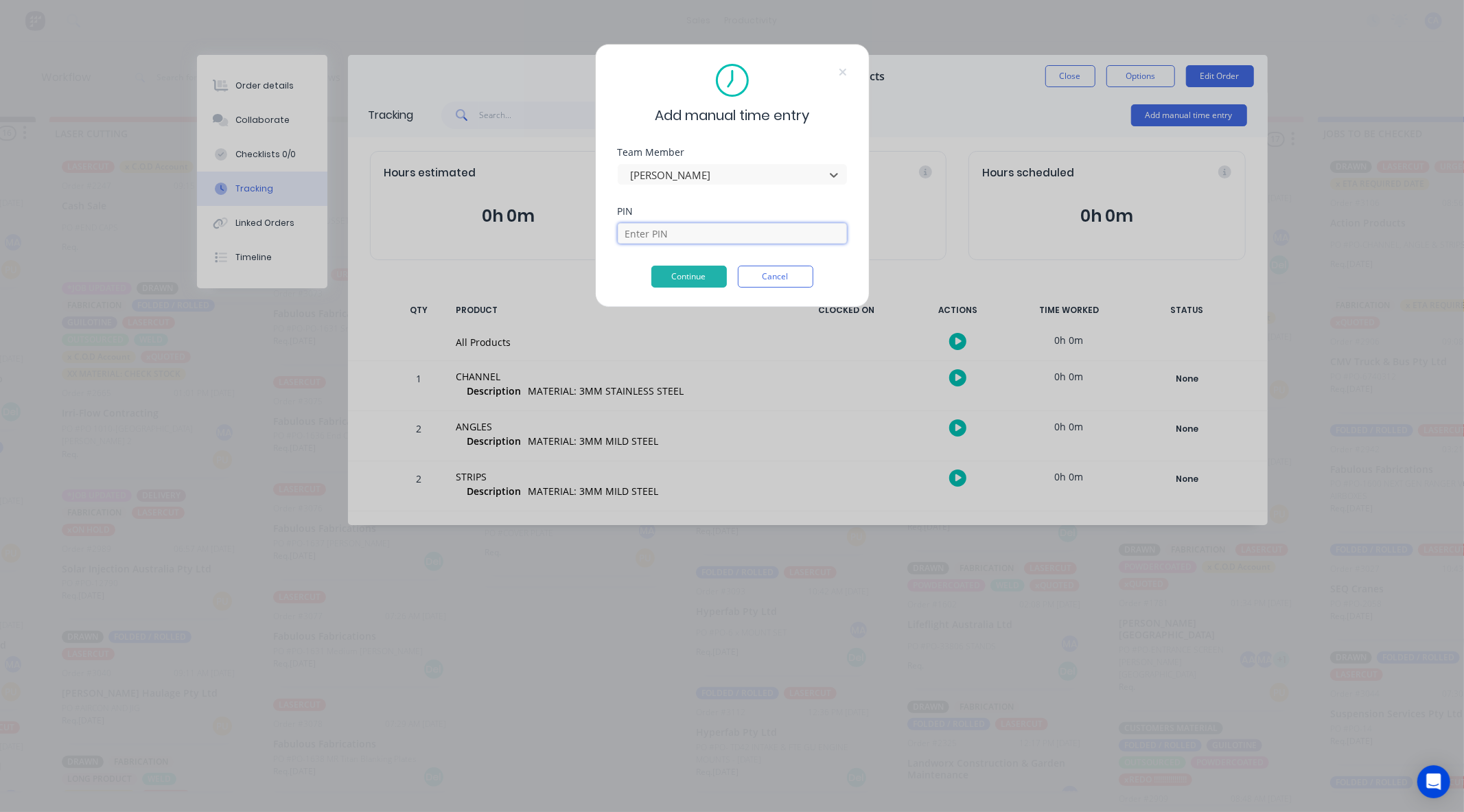
click at [754, 229] on input at bounding box center [732, 233] width 229 height 21
type input "0000"
click at [683, 270] on button "Continue" at bounding box center [689, 277] width 75 height 22
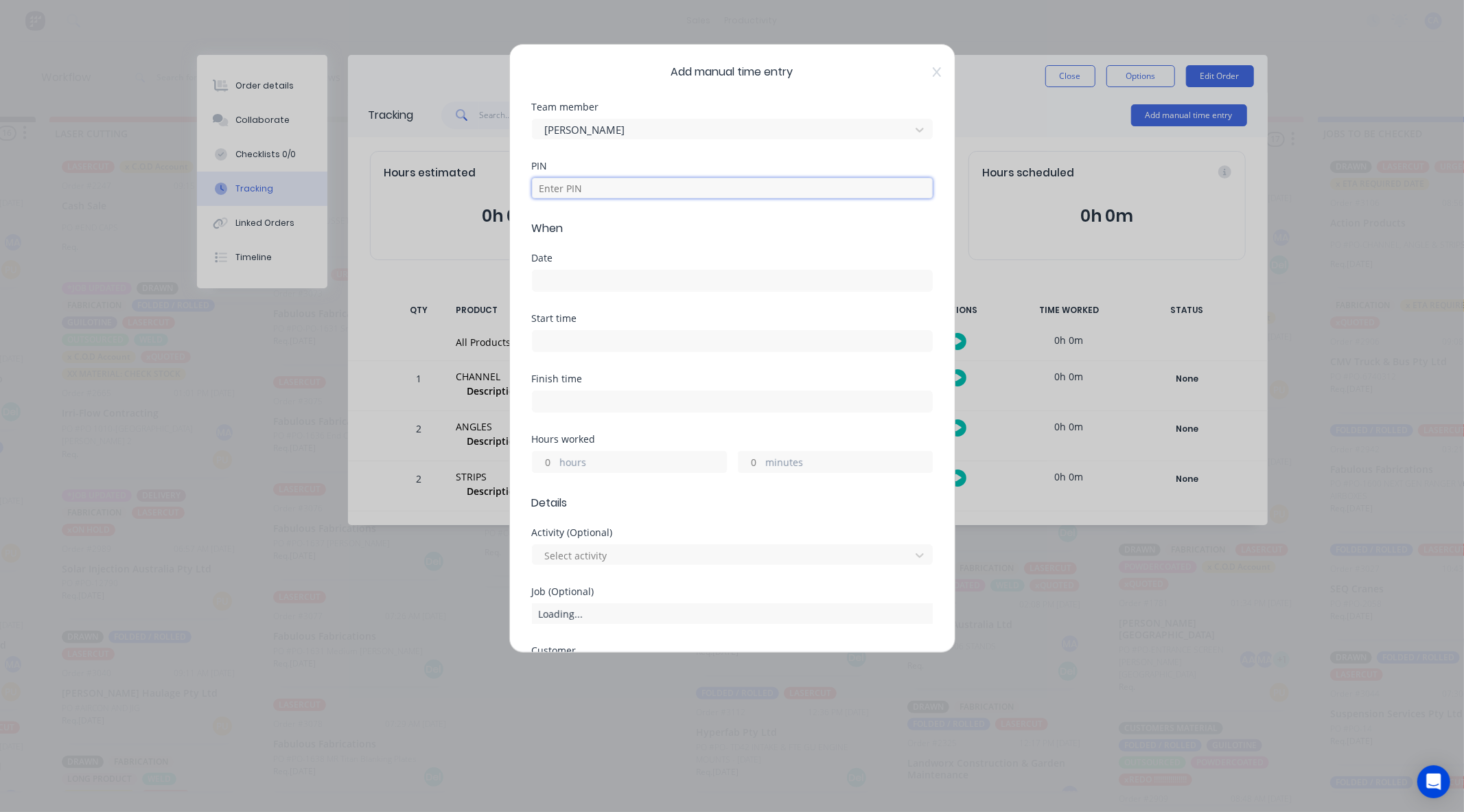
click at [591, 192] on input at bounding box center [732, 187] width 401 height 21
type input "0000"
click at [601, 283] on input at bounding box center [732, 280] width 399 height 21
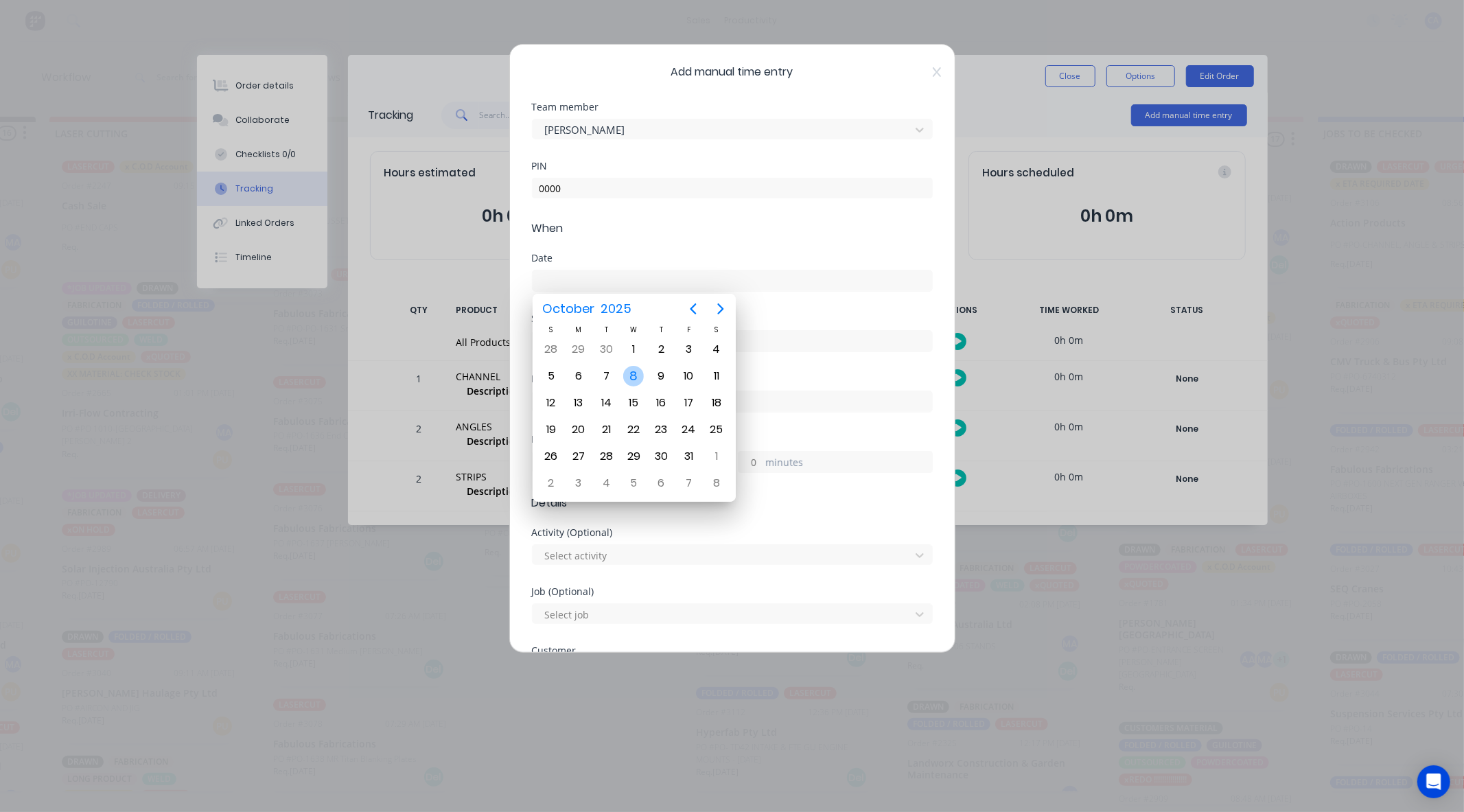
click at [630, 379] on div "8" at bounding box center [633, 376] width 21 height 21
type input "[DATE]"
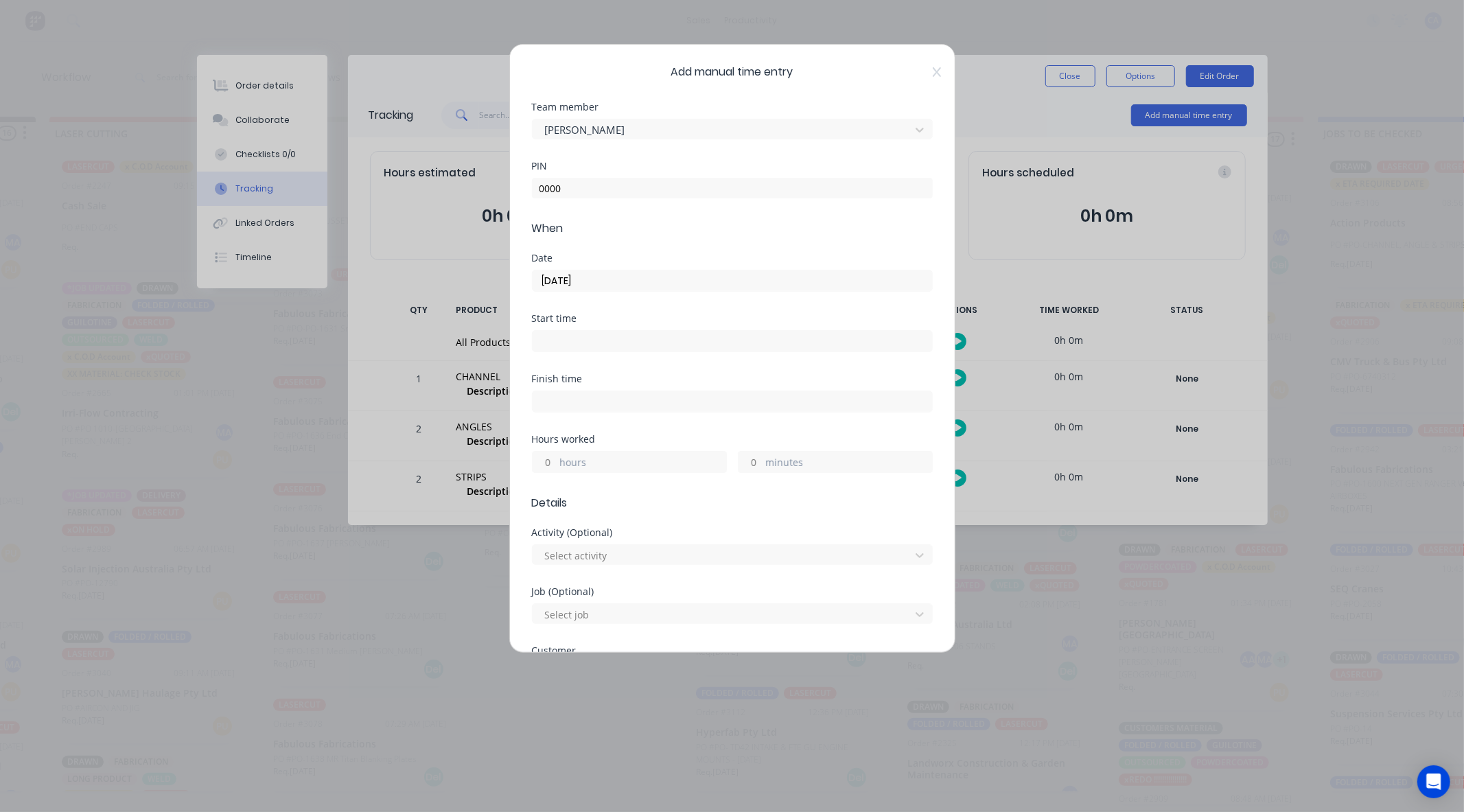
click at [751, 468] on input "minutes" at bounding box center [751, 462] width 24 height 21
click at [549, 457] on input "hours" at bounding box center [545, 462] width 24 height 21
type input "1"
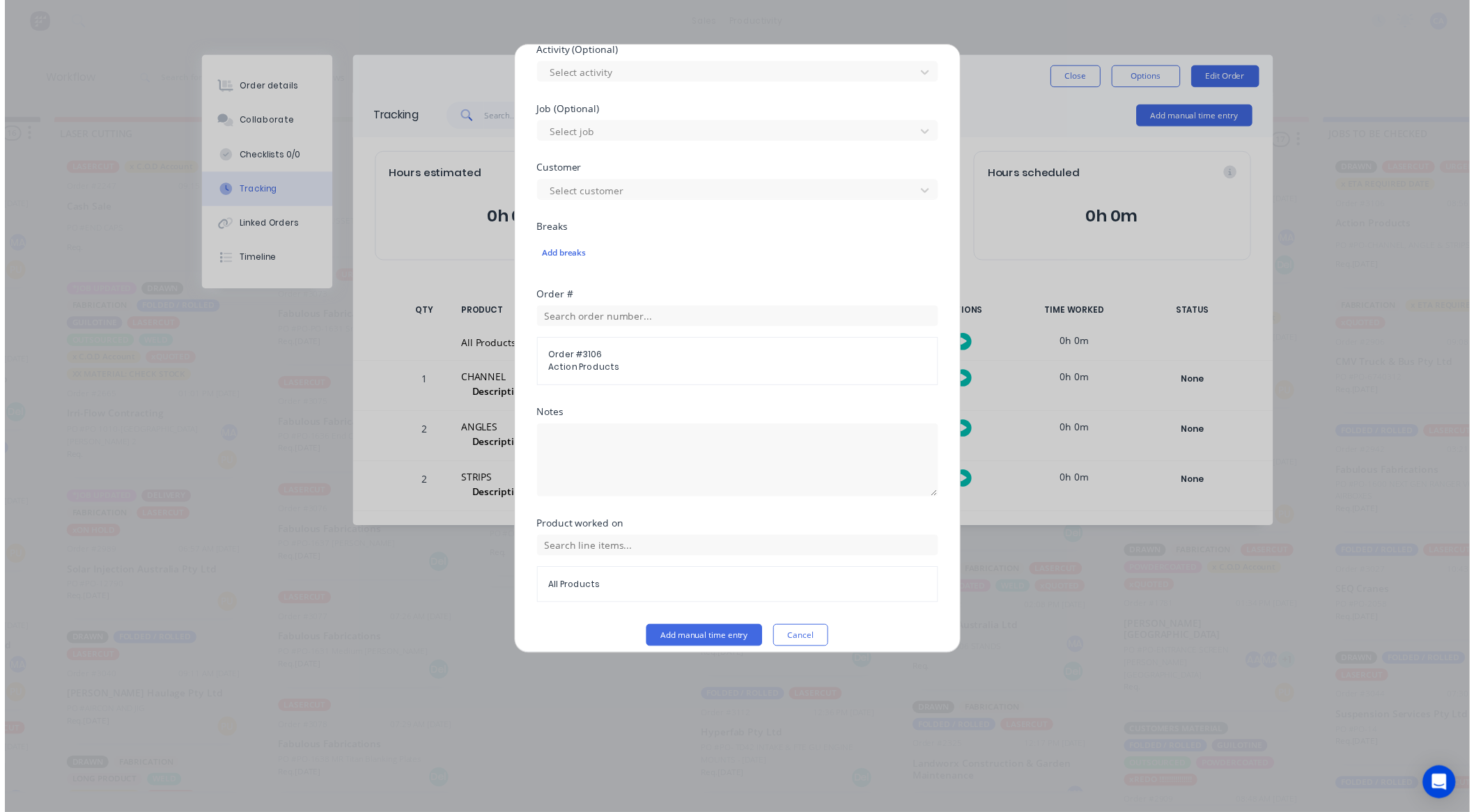
scroll to position [503, 0]
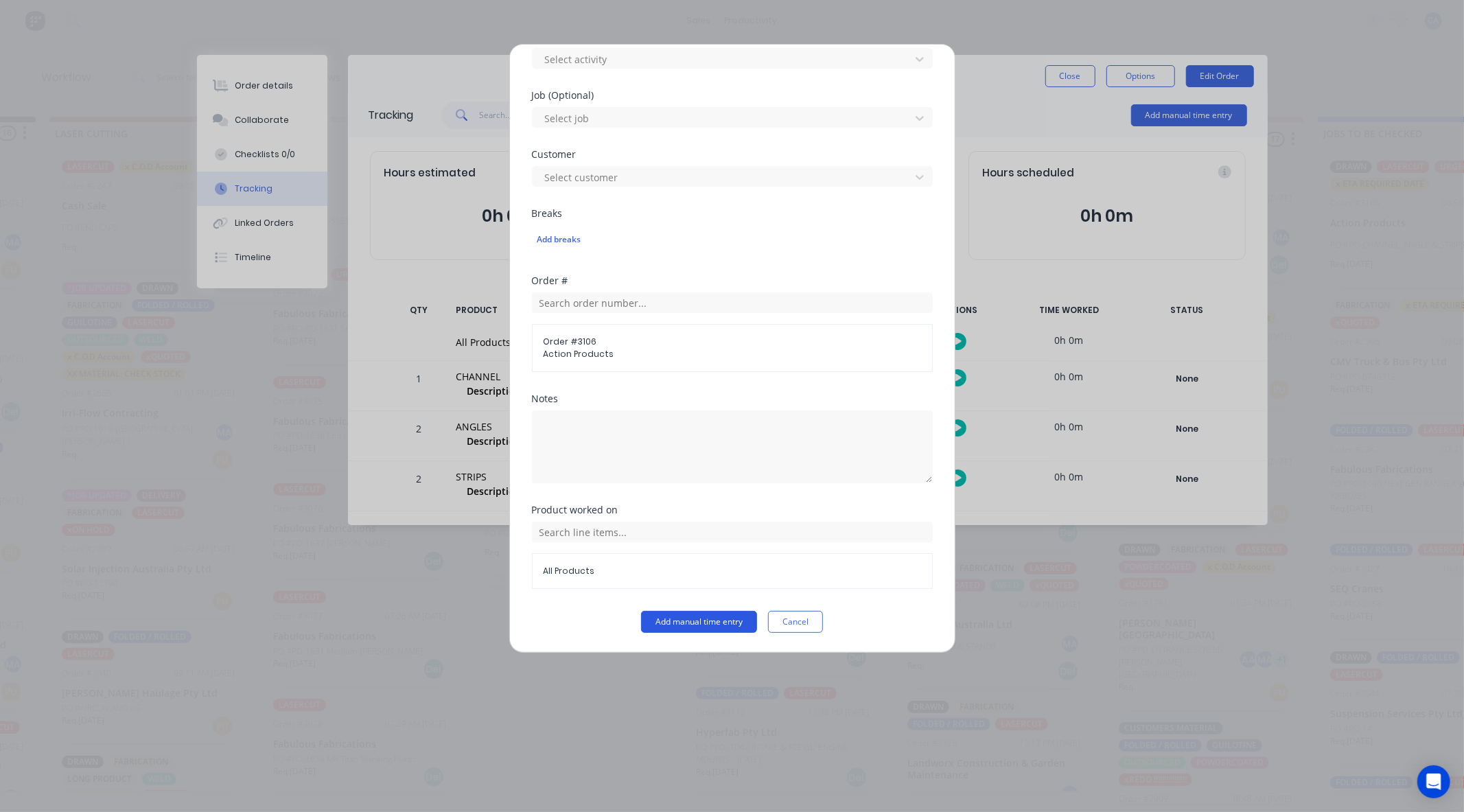
click at [681, 625] on button "Add manual time entry" at bounding box center [699, 622] width 116 height 22
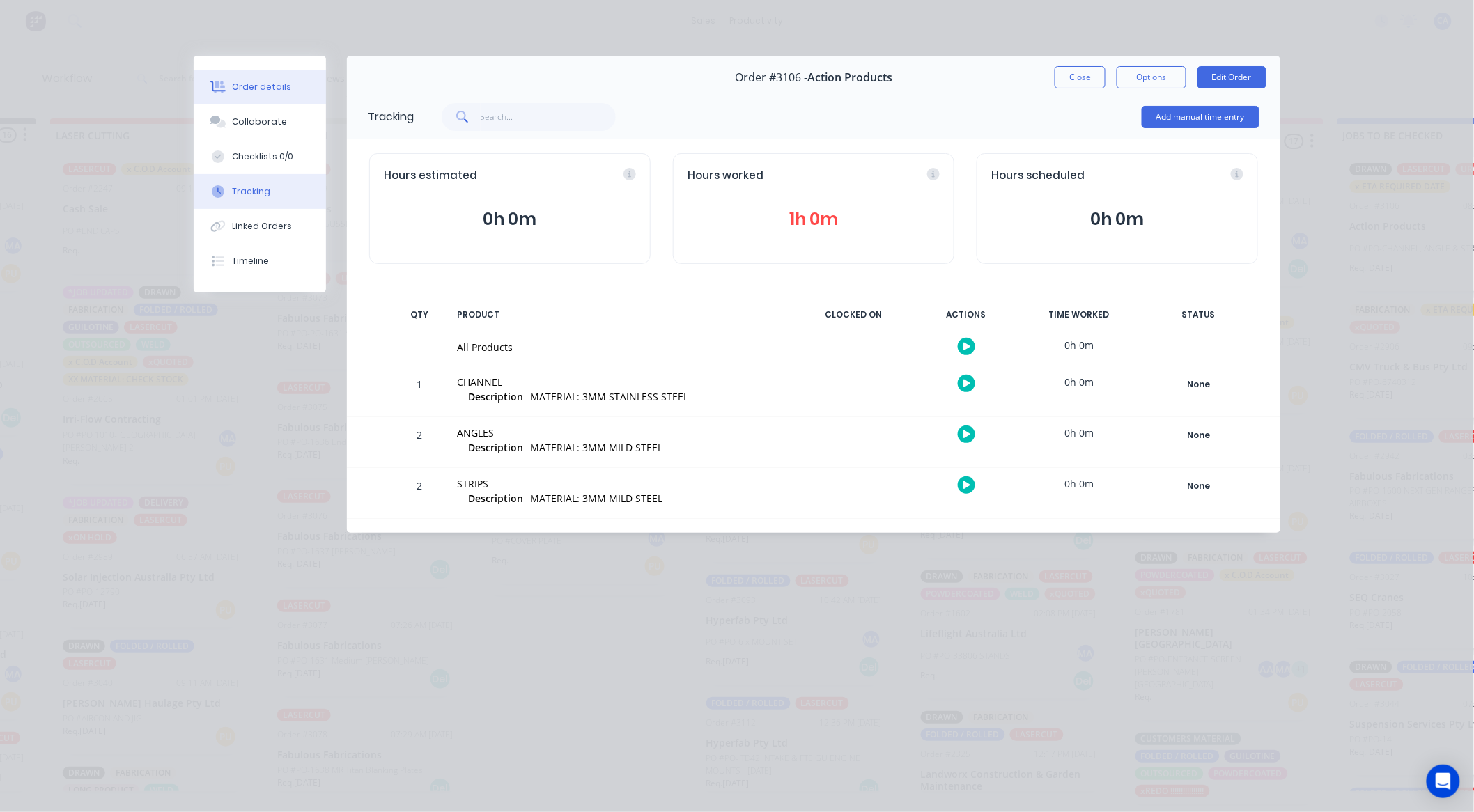
click at [249, 79] on button "Order details" at bounding box center [259, 87] width 132 height 35
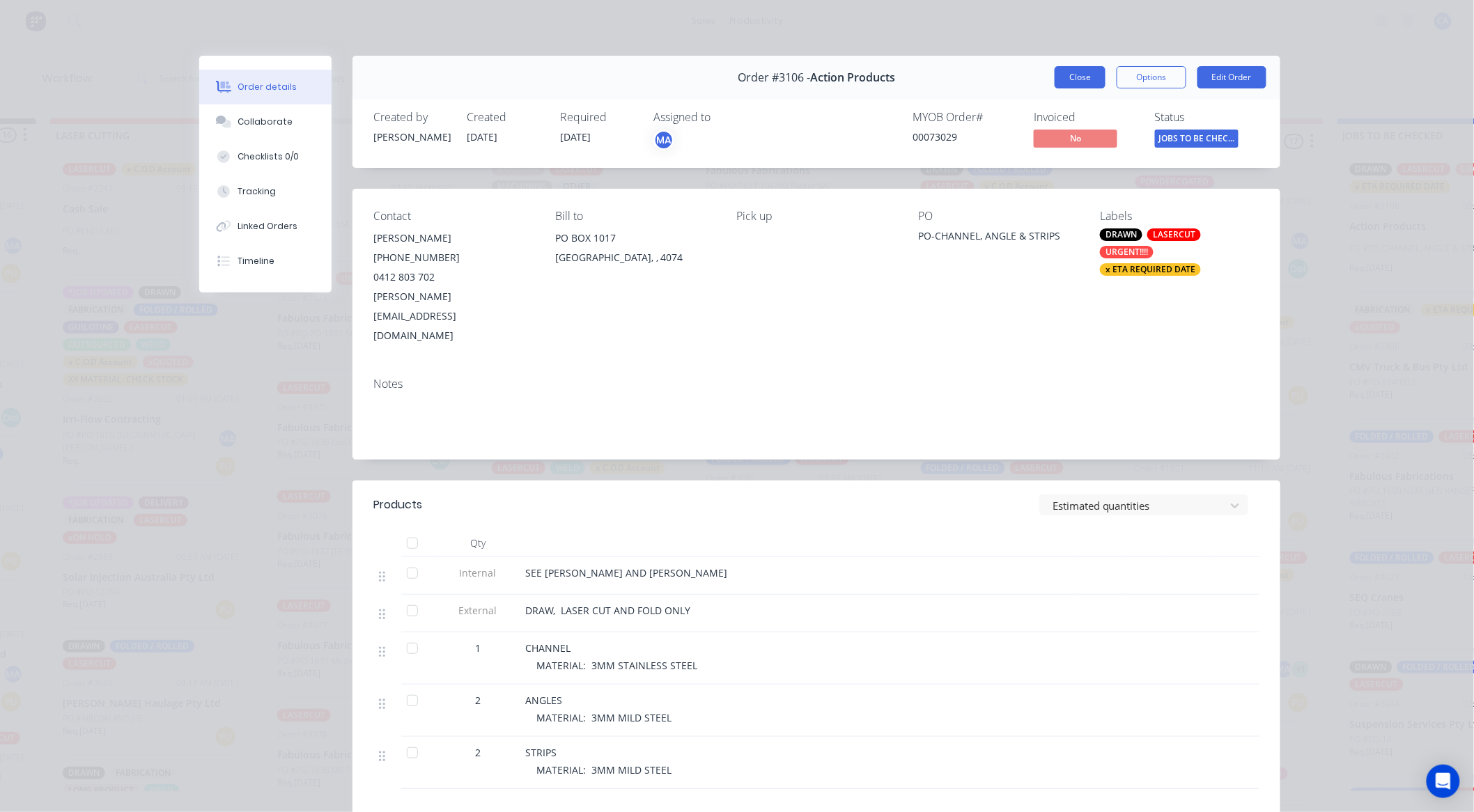
click at [1066, 81] on button "Close" at bounding box center [1080, 77] width 51 height 22
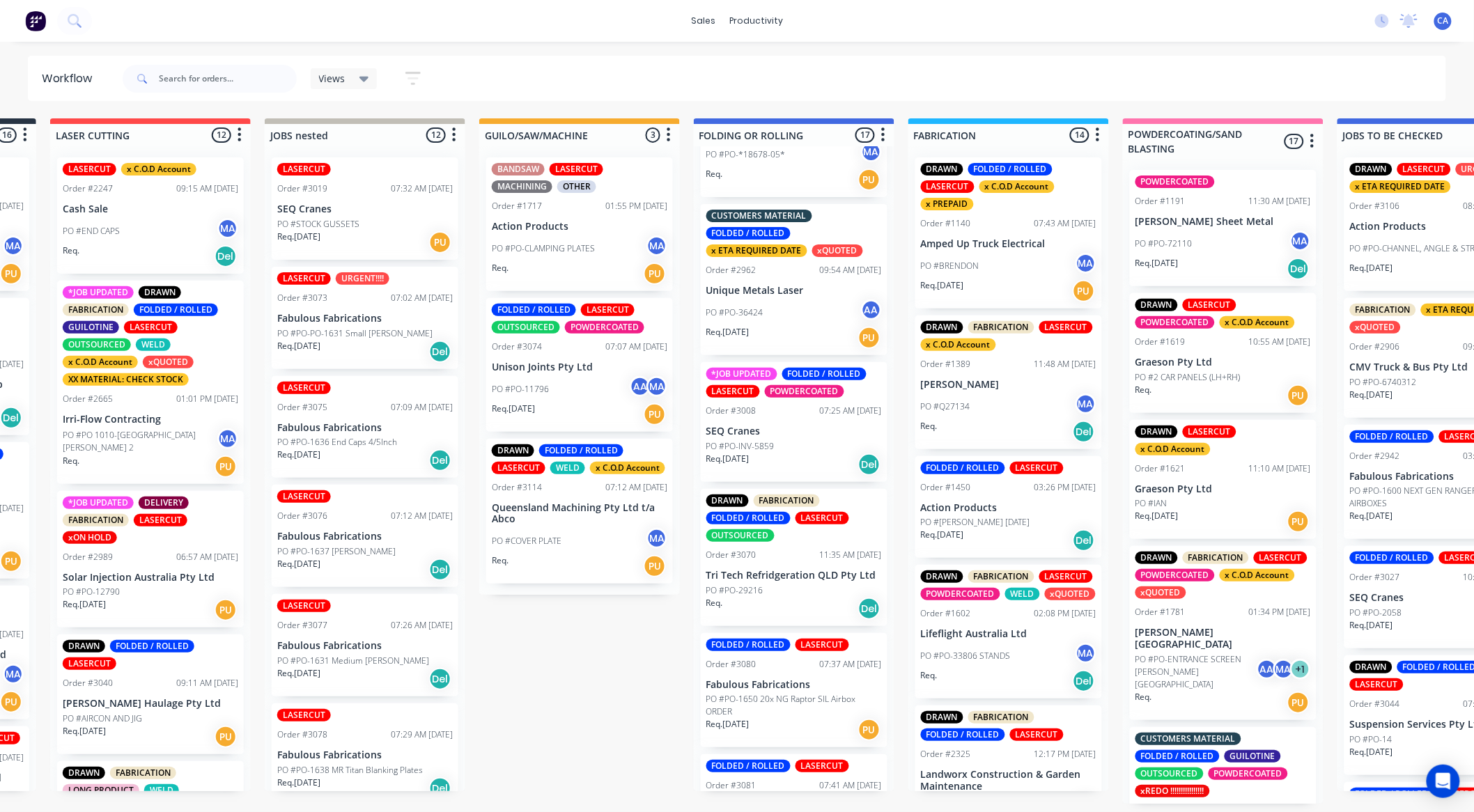
scroll to position [882, 0]
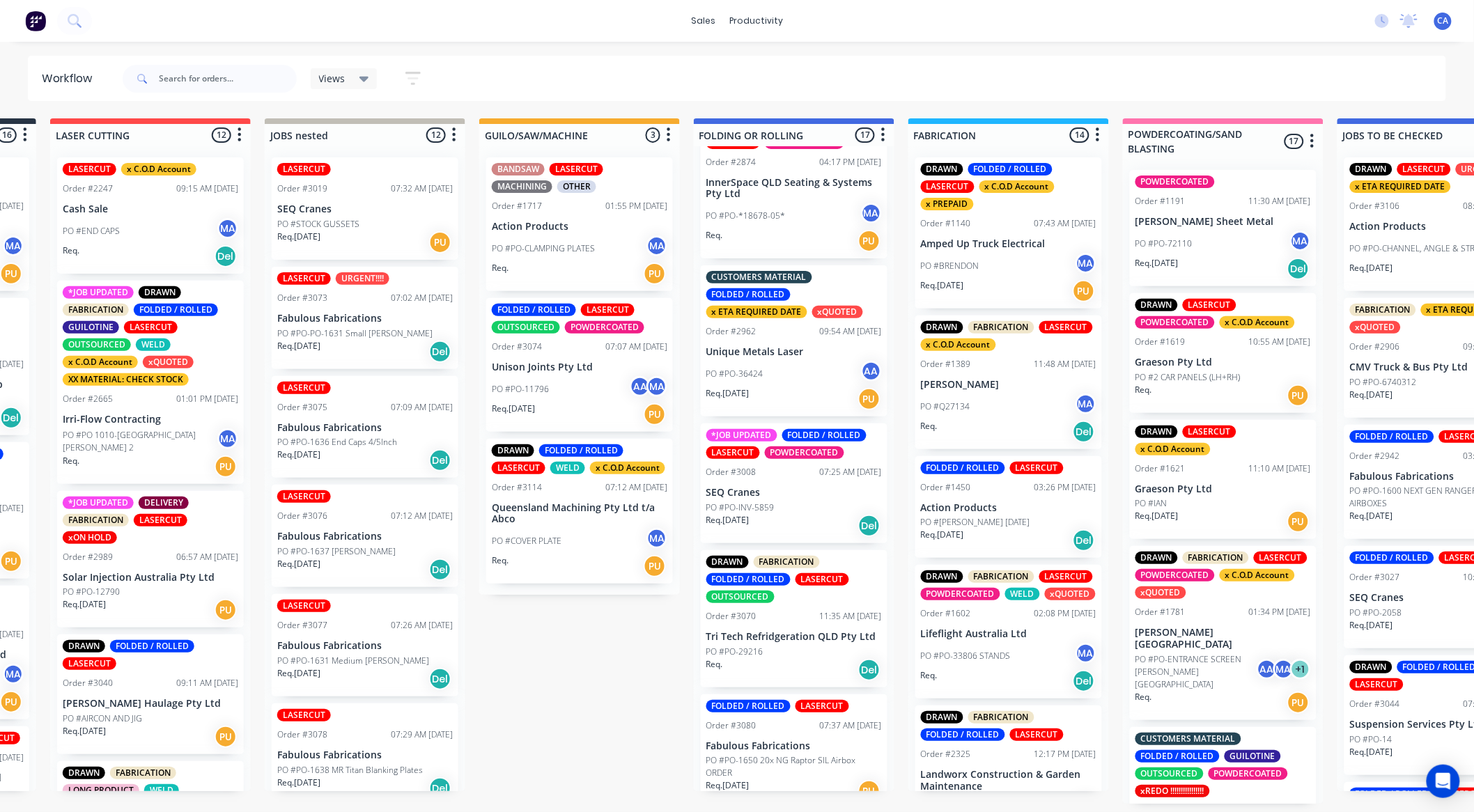
click at [804, 623] on div "DRAWN FABRICATION FOLDED / ROLLED LASERCUT OUTSOURCED Order #3070 11:35 AM [DAT…" at bounding box center [793, 619] width 186 height 137
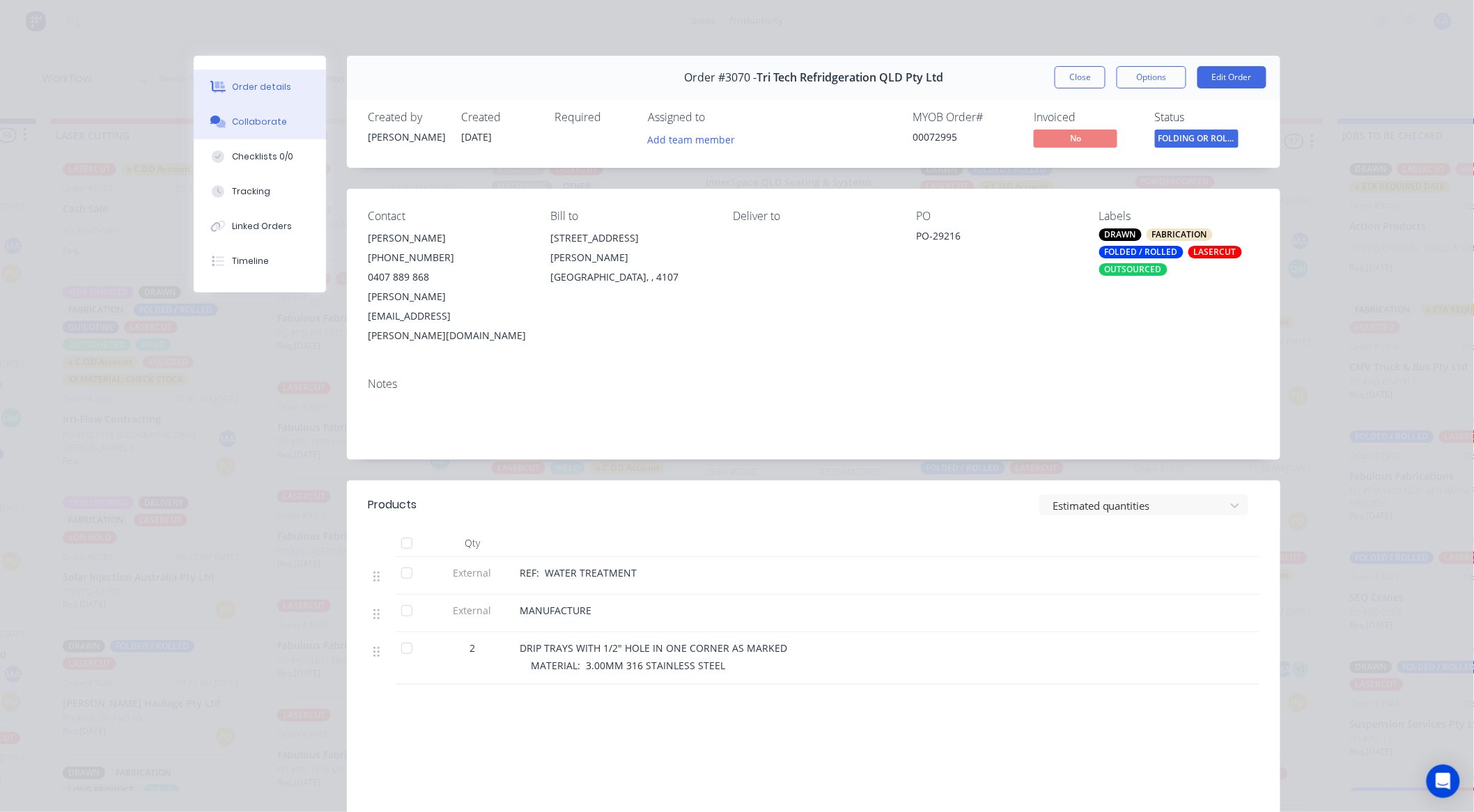
click at [233, 116] on div "Collaborate" at bounding box center [260, 122] width 55 height 12
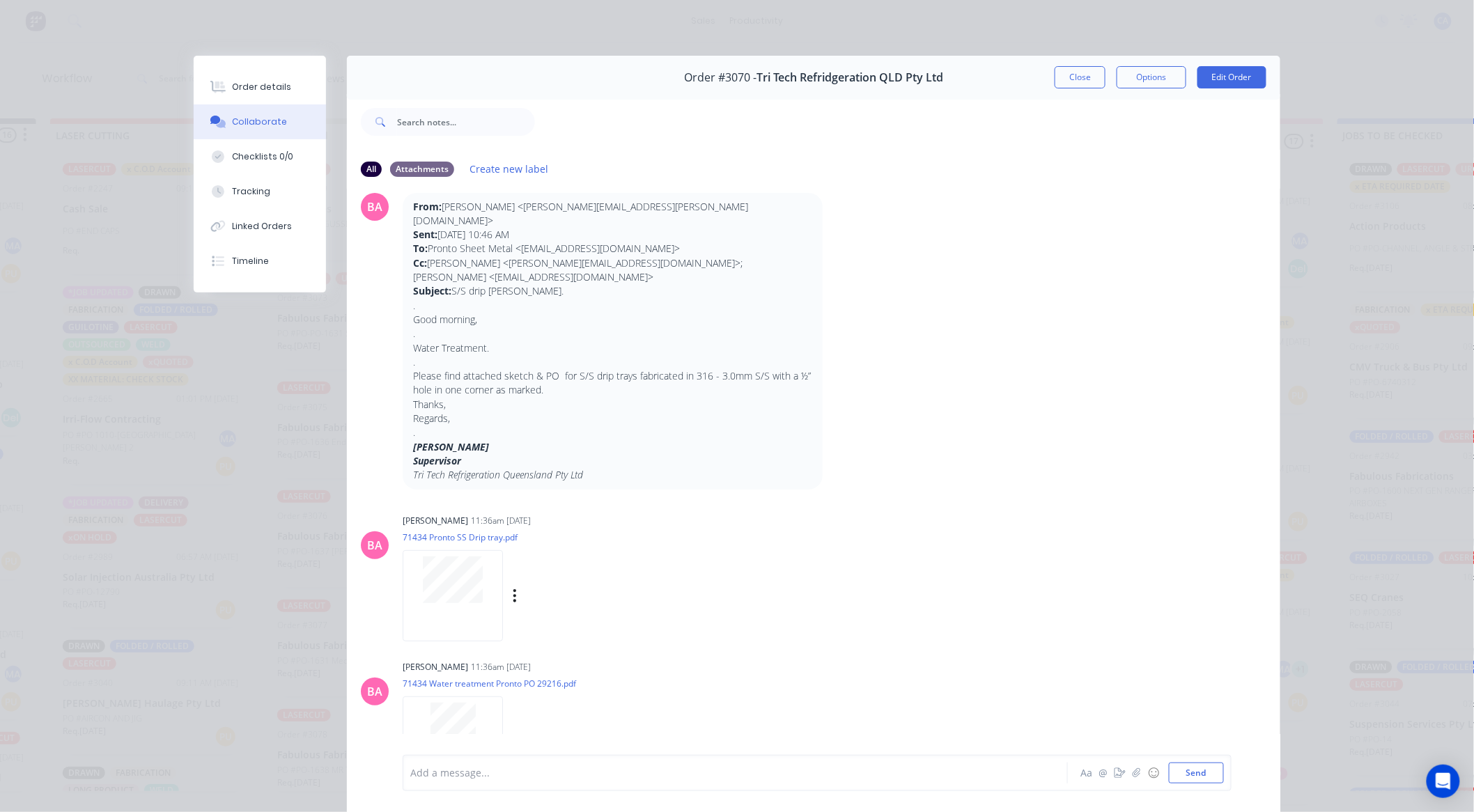
scroll to position [74, 0]
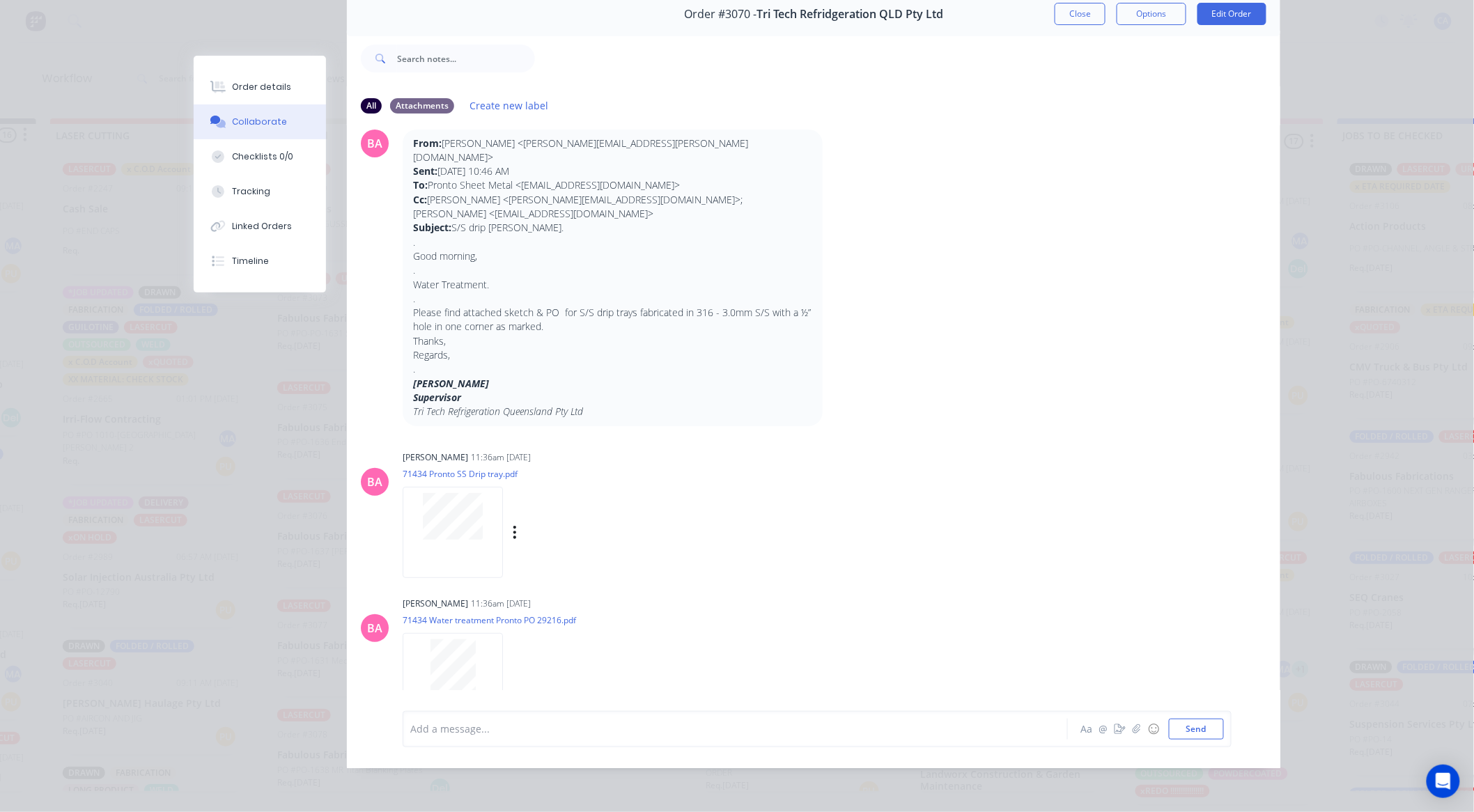
click at [411, 487] on div at bounding box center [453, 533] width 101 height 91
